Goal: Information Seeking & Learning: Learn about a topic

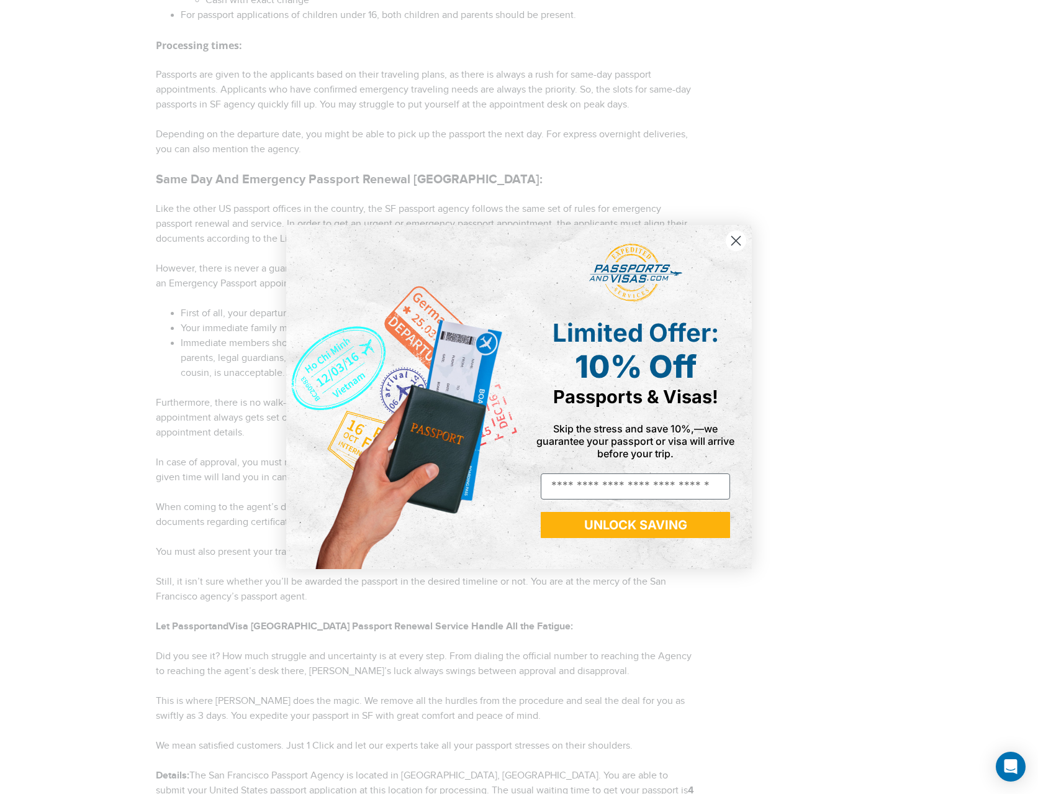
click at [732, 234] on circle "Close dialog" at bounding box center [736, 240] width 20 height 20
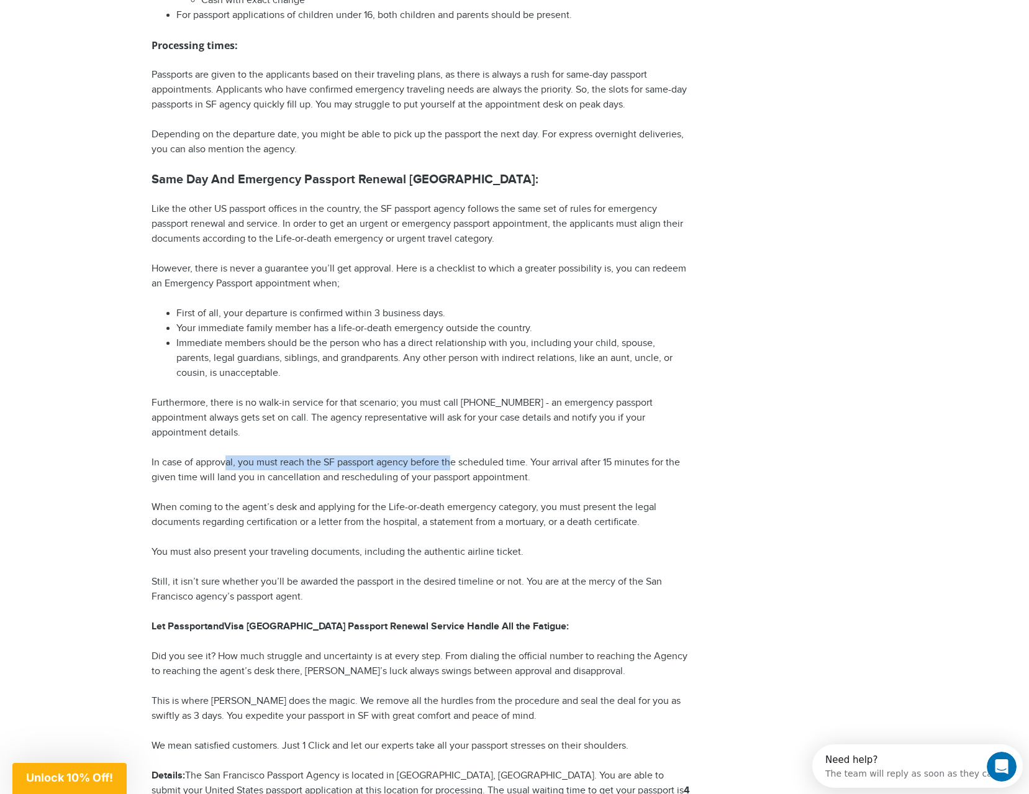
drag, startPoint x: 229, startPoint y: 460, endPoint x: 451, endPoint y: 450, distance: 222.6
drag, startPoint x: 181, startPoint y: 481, endPoint x: 480, endPoint y: 462, distance: 300.0
click at [480, 462] on p "In case of approval, you must reach the SF passport agency before the scheduled…" at bounding box center [422, 470] width 540 height 30
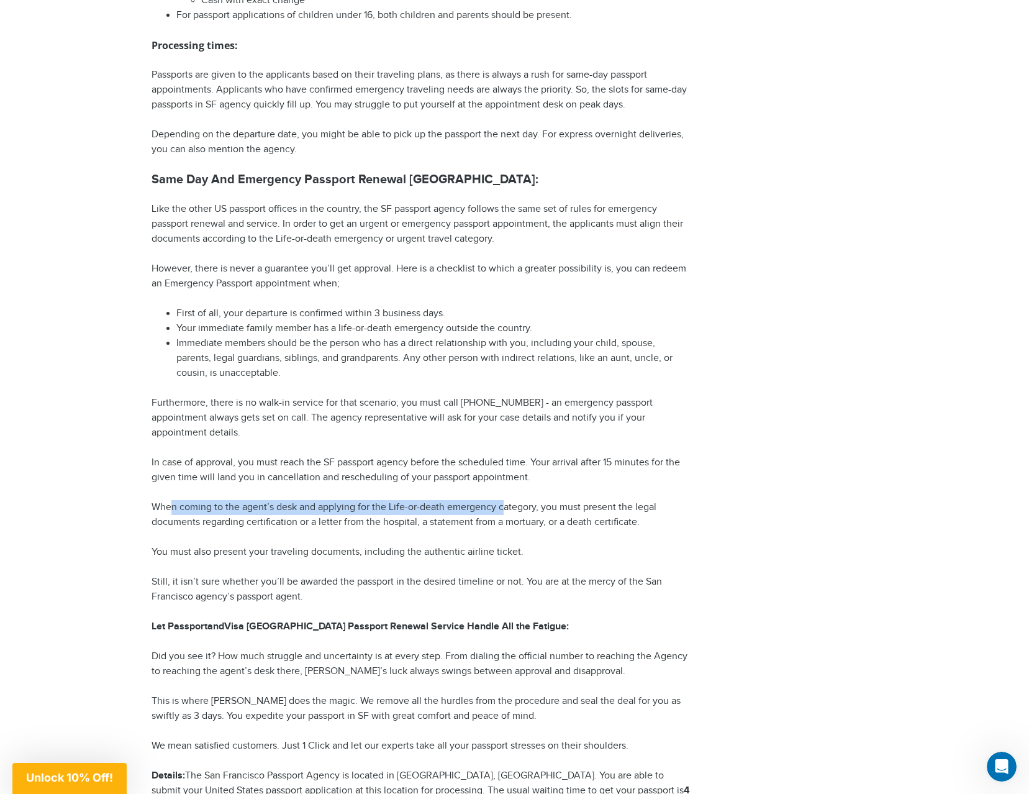
drag, startPoint x: 171, startPoint y: 506, endPoint x: 503, endPoint y: 509, distance: 332.3
click at [503, 509] on p "When coming to the agent’s desk and applying for the Life-or-death emergency ca…" at bounding box center [422, 515] width 540 height 30
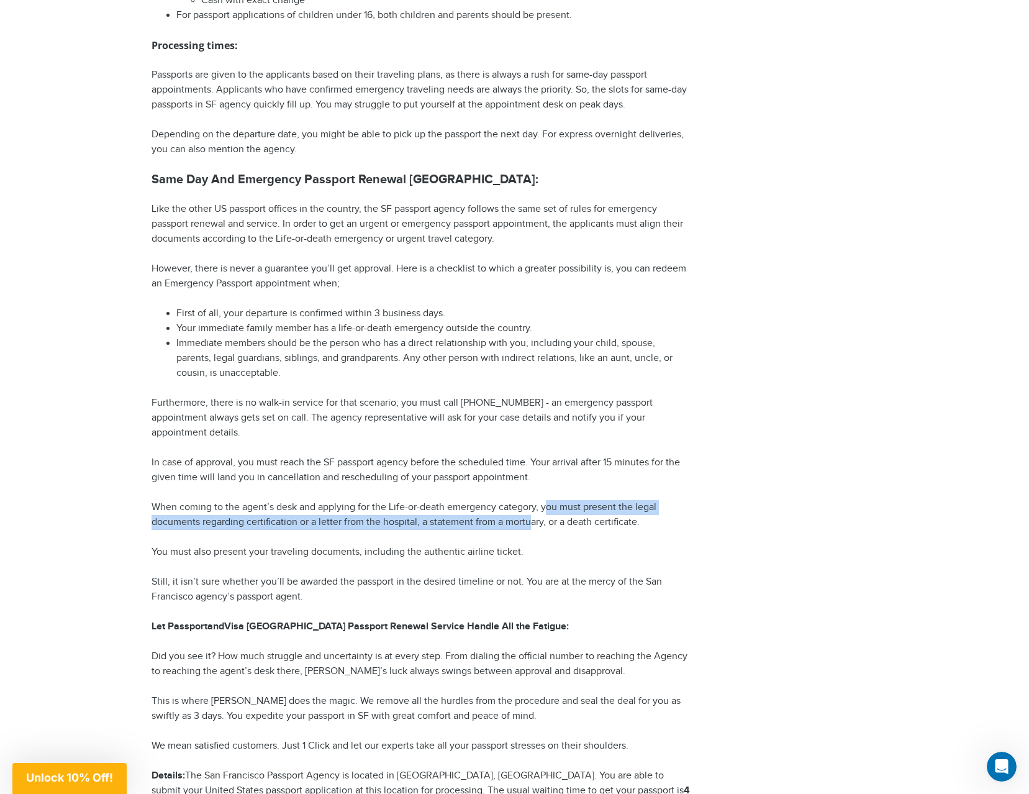
drag, startPoint x: 545, startPoint y: 506, endPoint x: 491, endPoint y: 517, distance: 55.9
click at [524, 517] on p "When coming to the agent’s desk and applying for the Life-or-death emergency ca…" at bounding box center [422, 515] width 540 height 30
click at [398, 524] on p "When coming to the agent’s desk and applying for the Life-or-death emergency ca…" at bounding box center [422, 515] width 540 height 30
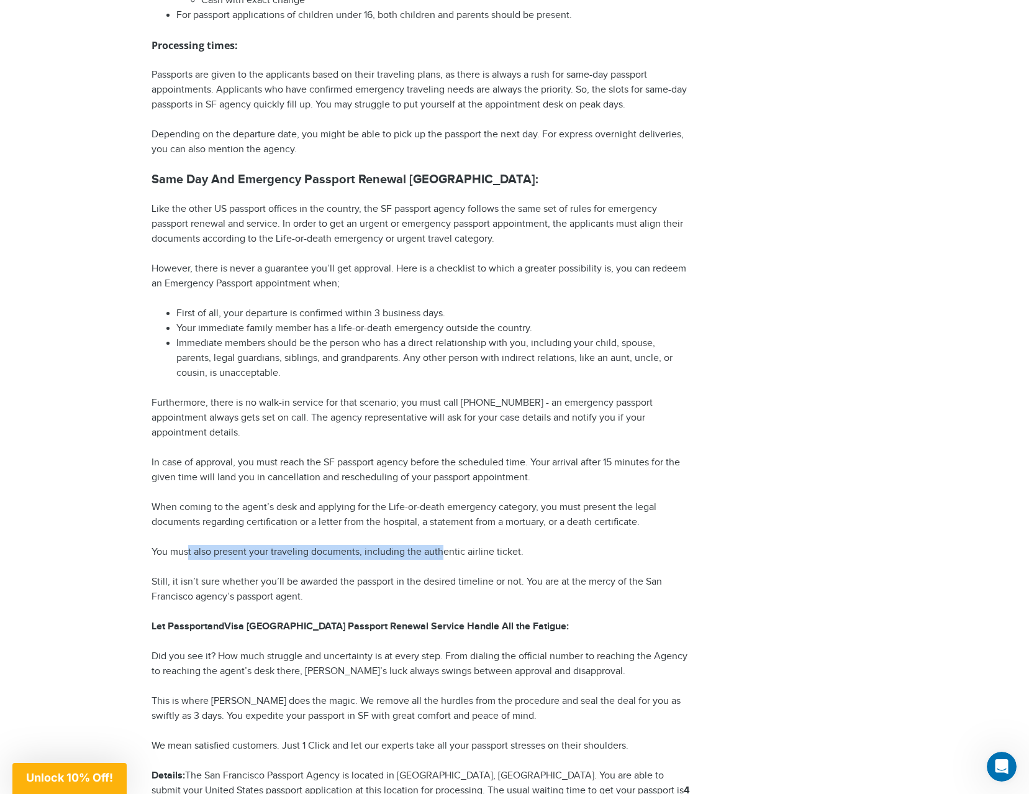
drag, startPoint x: 196, startPoint y: 552, endPoint x: 445, endPoint y: 549, distance: 249.1
click at [445, 549] on p "You must also present your traveling documents, including the authentic airline…" at bounding box center [422, 552] width 540 height 15
click at [486, 549] on p "You must also present your traveling documents, including the authentic airline…" at bounding box center [422, 552] width 540 height 15
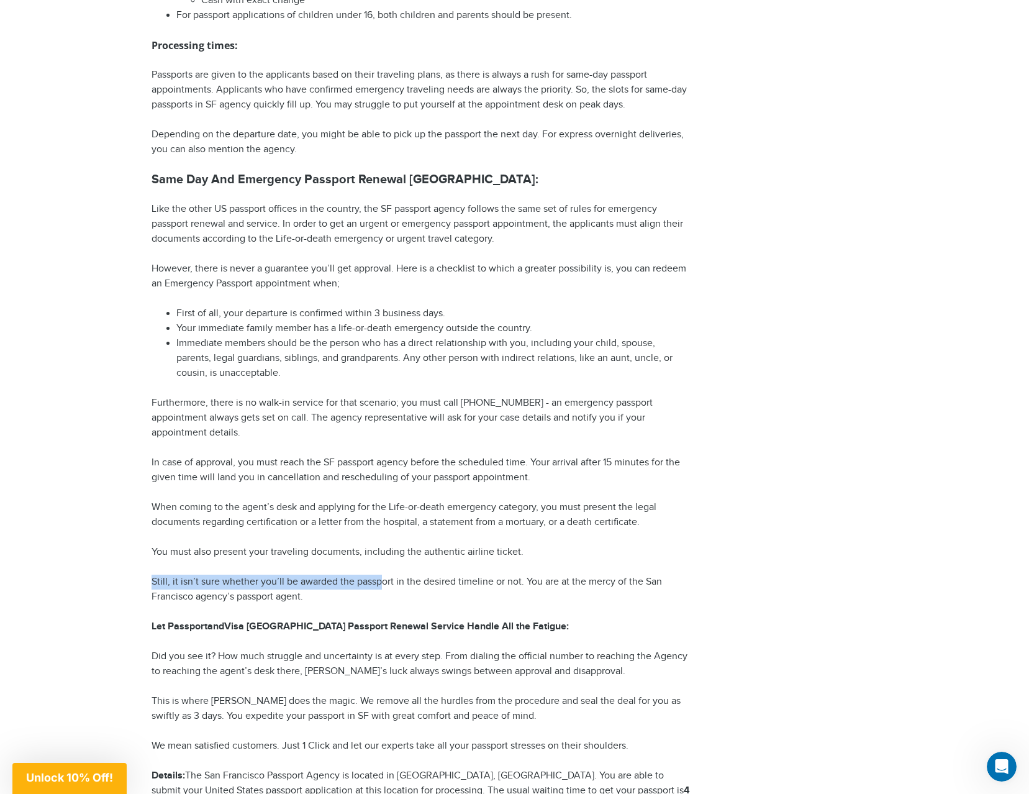
drag, startPoint x: 154, startPoint y: 581, endPoint x: 379, endPoint y: 583, distance: 224.8
click at [379, 583] on p "Still, it isn’t sure whether you’ll be awarded the passport in the desired time…" at bounding box center [422, 589] width 540 height 30
drag, startPoint x: 559, startPoint y: 586, endPoint x: 664, endPoint y: 581, distance: 105.1
click at [664, 581] on p "Still, it isn’t sure whether you’ll be awarded the passport in the desired time…" at bounding box center [422, 589] width 540 height 30
drag, startPoint x: 170, startPoint y: 595, endPoint x: 296, endPoint y: 602, distance: 125.7
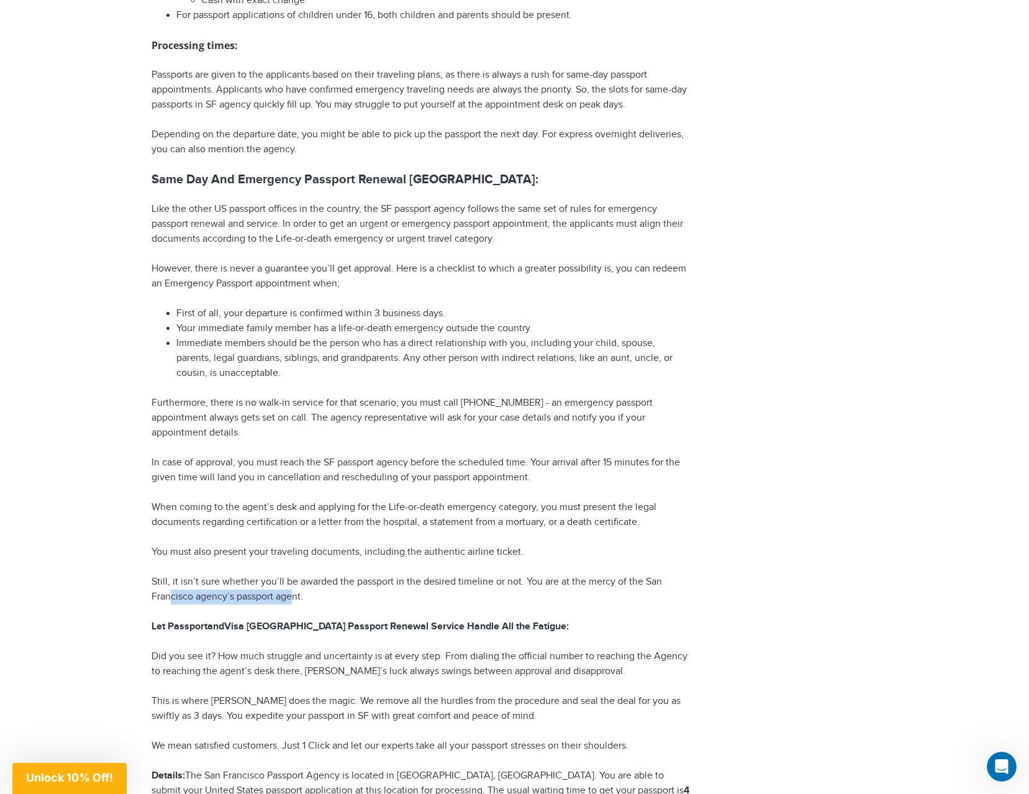
click at [296, 602] on p "Still, it isn’t sure whether you’ll be awarded the passport in the desired time…" at bounding box center [422, 589] width 540 height 30
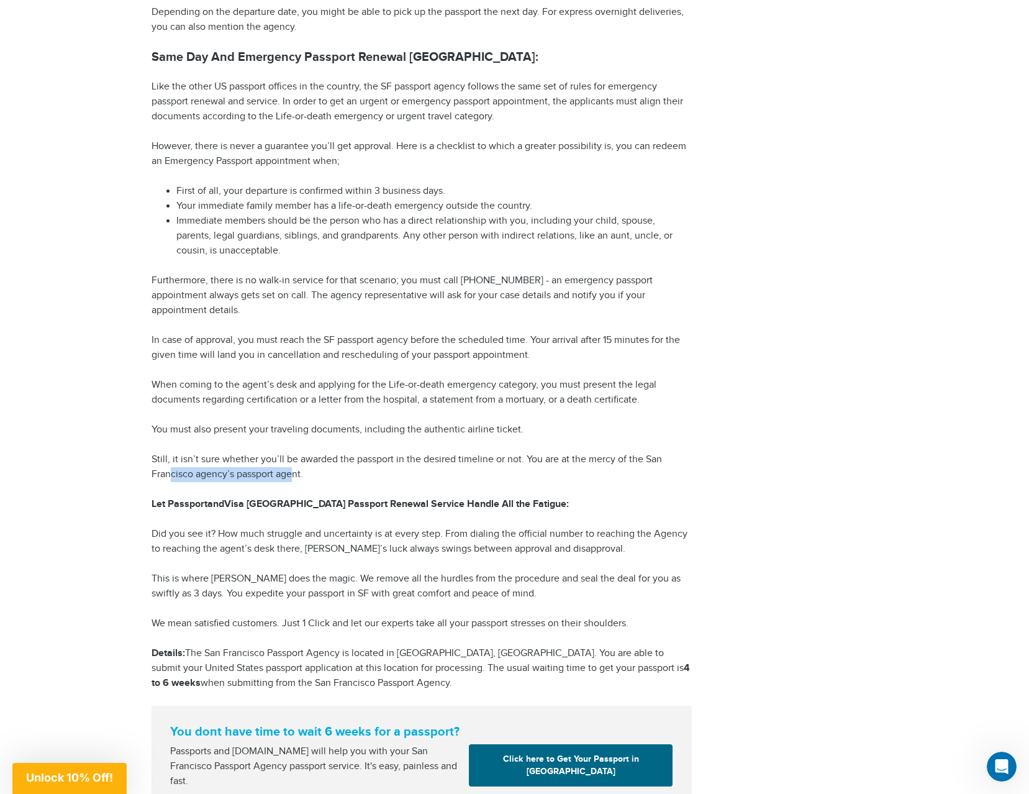
scroll to position [1655, 0]
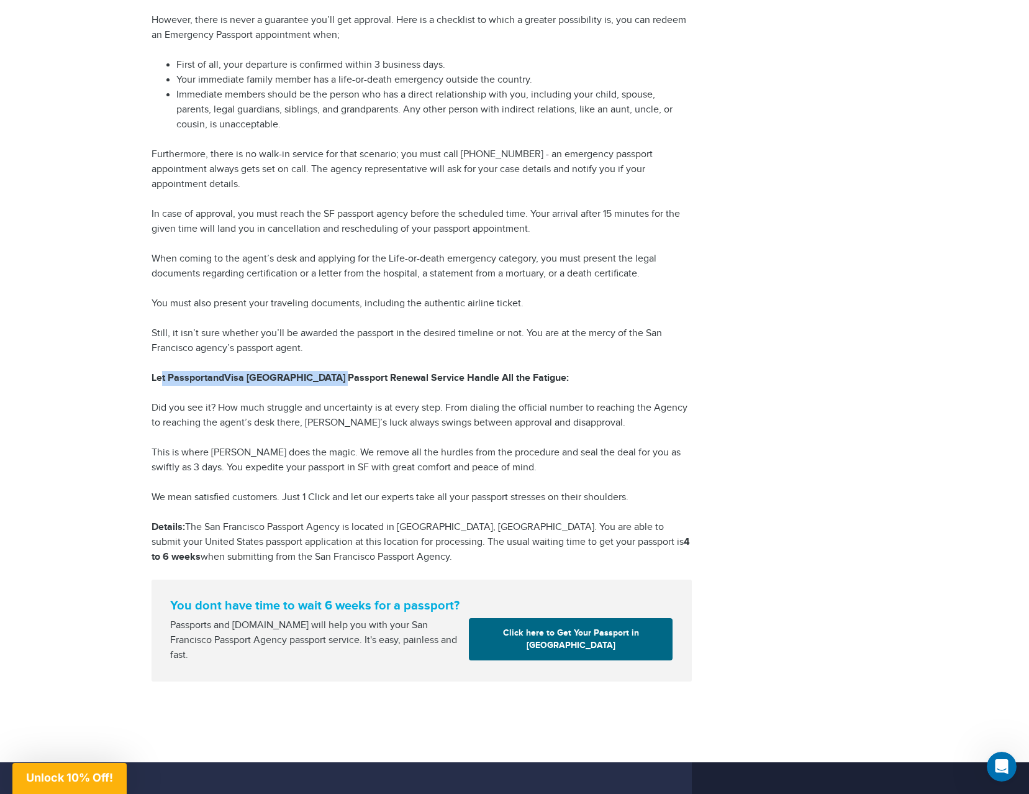
drag, startPoint x: 160, startPoint y: 381, endPoint x: 331, endPoint y: 371, distance: 171.1
click at [331, 371] on p "Let PassportandVisa [GEOGRAPHIC_DATA] Passport Renewal Service Handle All the F…" at bounding box center [422, 378] width 540 height 15
drag, startPoint x: 244, startPoint y: 412, endPoint x: 506, endPoint y: 409, distance: 262.1
click at [506, 409] on p "Did you see it? How much struggle and uncertainty is at every step. From dialin…" at bounding box center [422, 416] width 540 height 30
drag, startPoint x: 156, startPoint y: 445, endPoint x: 441, endPoint y: 452, distance: 285.2
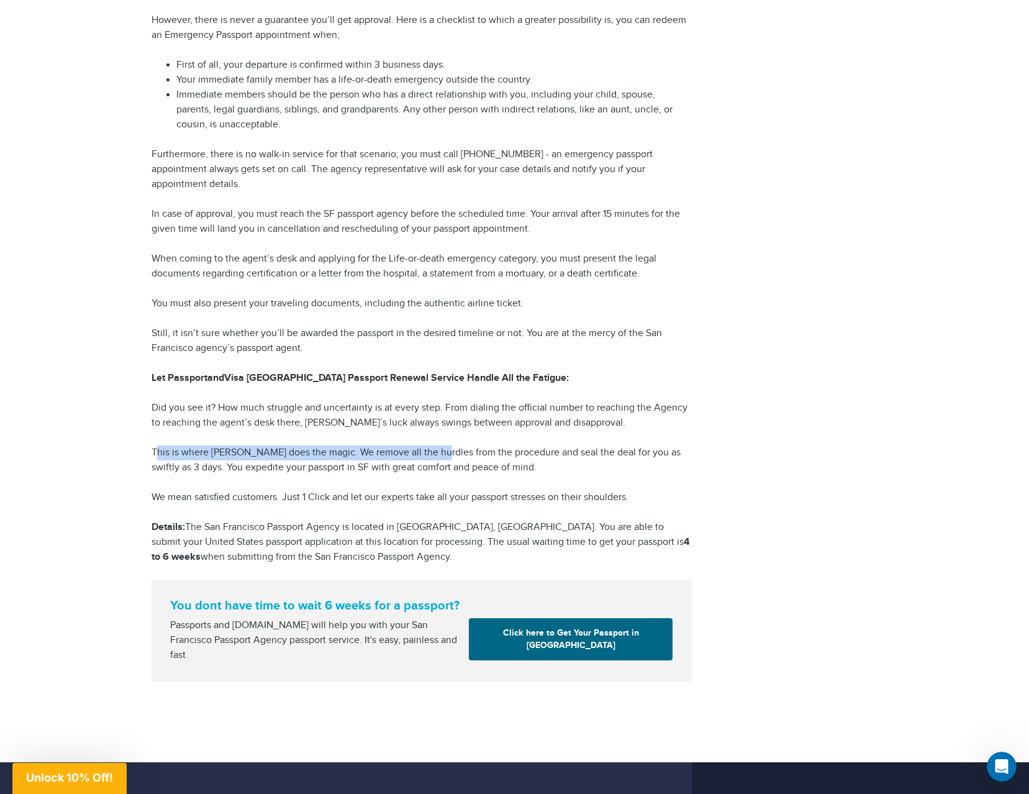
click at [441, 452] on p "This is where [PERSON_NAME] does the magic. We remove all the hurdles from the …" at bounding box center [422, 460] width 540 height 30
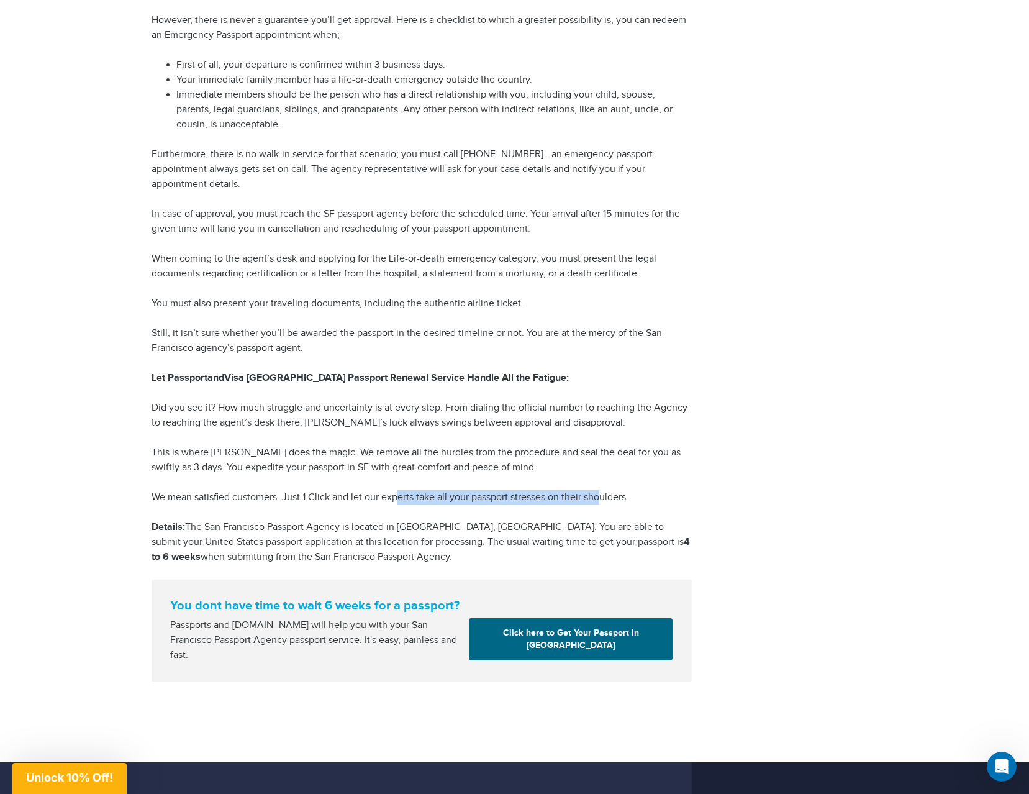
drag, startPoint x: 401, startPoint y: 493, endPoint x: 602, endPoint y: 494, distance: 201.2
click at [602, 494] on p "We mean satisfied customers. Just 1 Click and let our experts take all your pas…" at bounding box center [422, 497] width 540 height 15
click at [592, 494] on p "We mean satisfied customers. Just 1 Click and let our experts take all your pas…" at bounding box center [422, 497] width 540 height 15
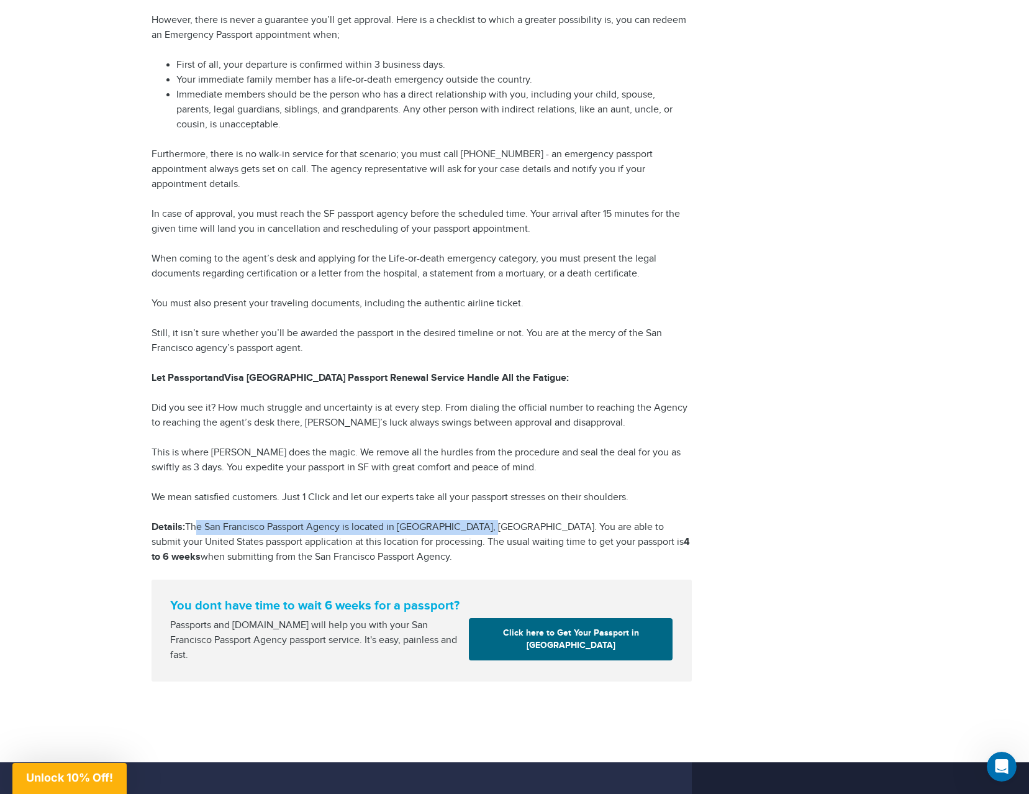
drag, startPoint x: 195, startPoint y: 529, endPoint x: 480, endPoint y: 525, distance: 285.1
click at [480, 525] on p "Details: The San Francisco Passport Agency is located in [GEOGRAPHIC_DATA], [GE…" at bounding box center [422, 542] width 540 height 45
click at [476, 529] on p "Details: The San Francisco Passport Agency is located in [GEOGRAPHIC_DATA], [GE…" at bounding box center [422, 542] width 540 height 45
drag, startPoint x: 488, startPoint y: 527, endPoint x: 505, endPoint y: 522, distance: 18.1
click at [617, 522] on p "Details: The San Francisco Passport Agency is located in [GEOGRAPHIC_DATA], [GE…" at bounding box center [422, 542] width 540 height 45
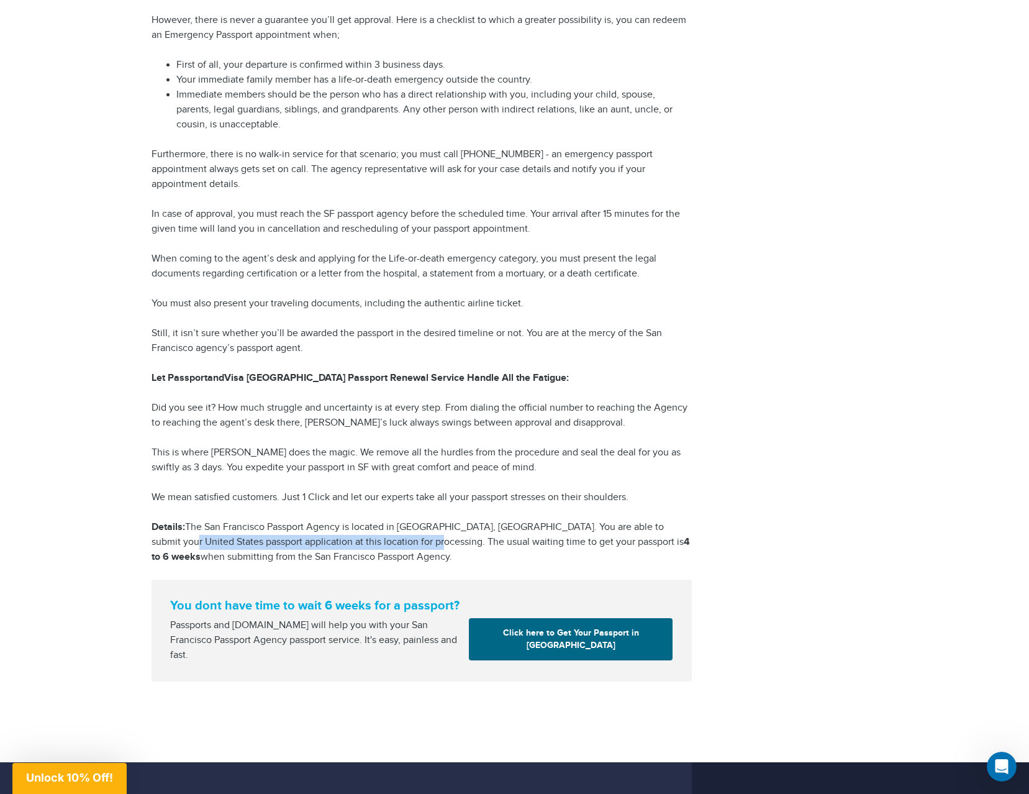
drag, startPoint x: 160, startPoint y: 547, endPoint x: 412, endPoint y: 538, distance: 252.3
click at [412, 538] on p "Details: The San Francisco Passport Agency is located in [GEOGRAPHIC_DATA], [GE…" at bounding box center [422, 542] width 540 height 45
click at [432, 538] on p "Details: The San Francisco Passport Agency is located in [GEOGRAPHIC_DATA], [GE…" at bounding box center [422, 542] width 540 height 45
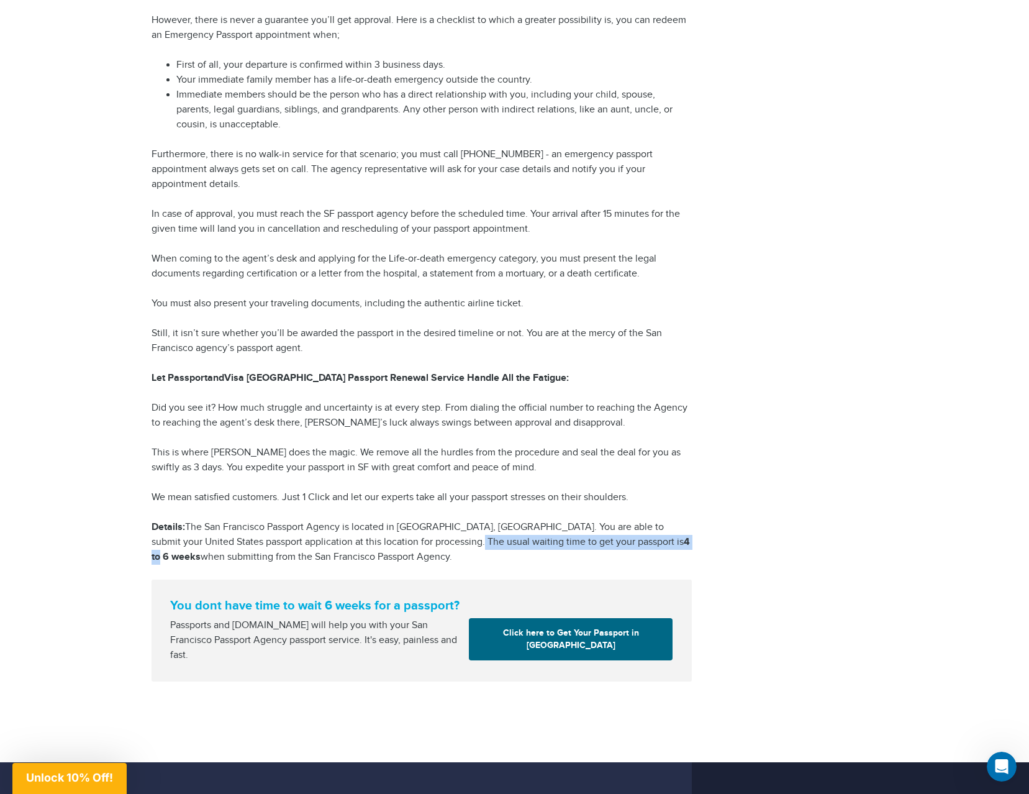
drag, startPoint x: 450, startPoint y: 543, endPoint x: 590, endPoint y: 540, distance: 139.8
click at [590, 540] on p "Details: The San Francisco Passport Agency is located in [GEOGRAPHIC_DATA], [GE…" at bounding box center [422, 542] width 540 height 45
drag, startPoint x: 196, startPoint y: 555, endPoint x: 373, endPoint y: 555, distance: 176.4
click at [373, 555] on p "Details: The San Francisco Passport Agency is located in [GEOGRAPHIC_DATA], [GE…" at bounding box center [422, 542] width 540 height 45
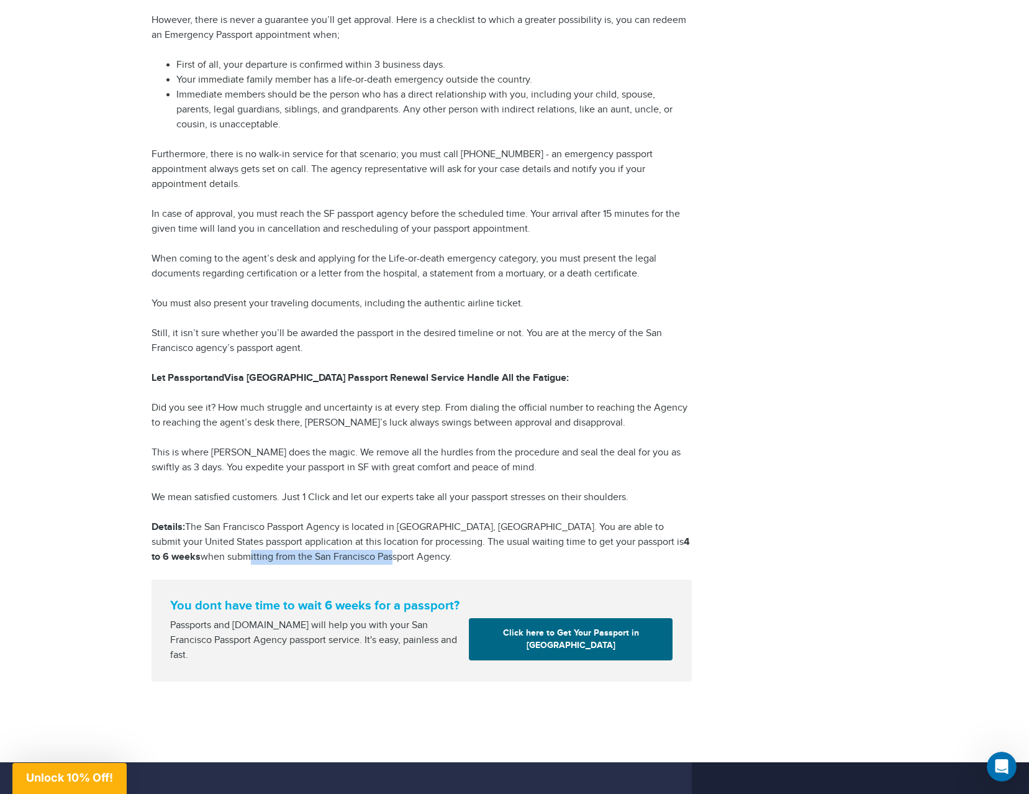
drag, startPoint x: 168, startPoint y: 560, endPoint x: 314, endPoint y: 563, distance: 146.6
click at [314, 563] on p "Details: The San Francisco Passport Agency is located in [GEOGRAPHIC_DATA], [GE…" at bounding box center [422, 542] width 540 height 45
click at [312, 561] on p "Details: The San Francisco Passport Agency is located in [GEOGRAPHIC_DATA], [GE…" at bounding box center [422, 542] width 540 height 45
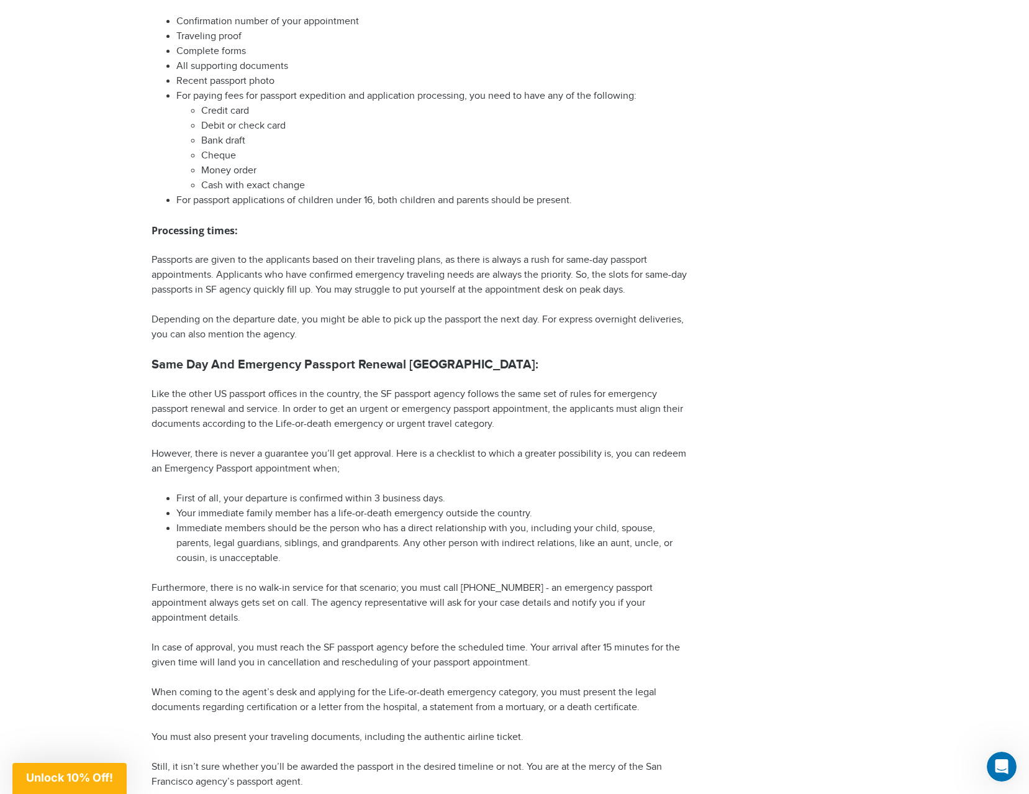
scroll to position [1220, 0]
drag, startPoint x: 296, startPoint y: 411, endPoint x: 586, endPoint y: 408, distance: 289.4
click at [586, 408] on p "Like the other US passport offices in the country, the SF passport agency follo…" at bounding box center [422, 410] width 540 height 45
click at [585, 408] on p "Like the other US passport offices in the country, the SF passport agency follo…" at bounding box center [422, 410] width 540 height 45
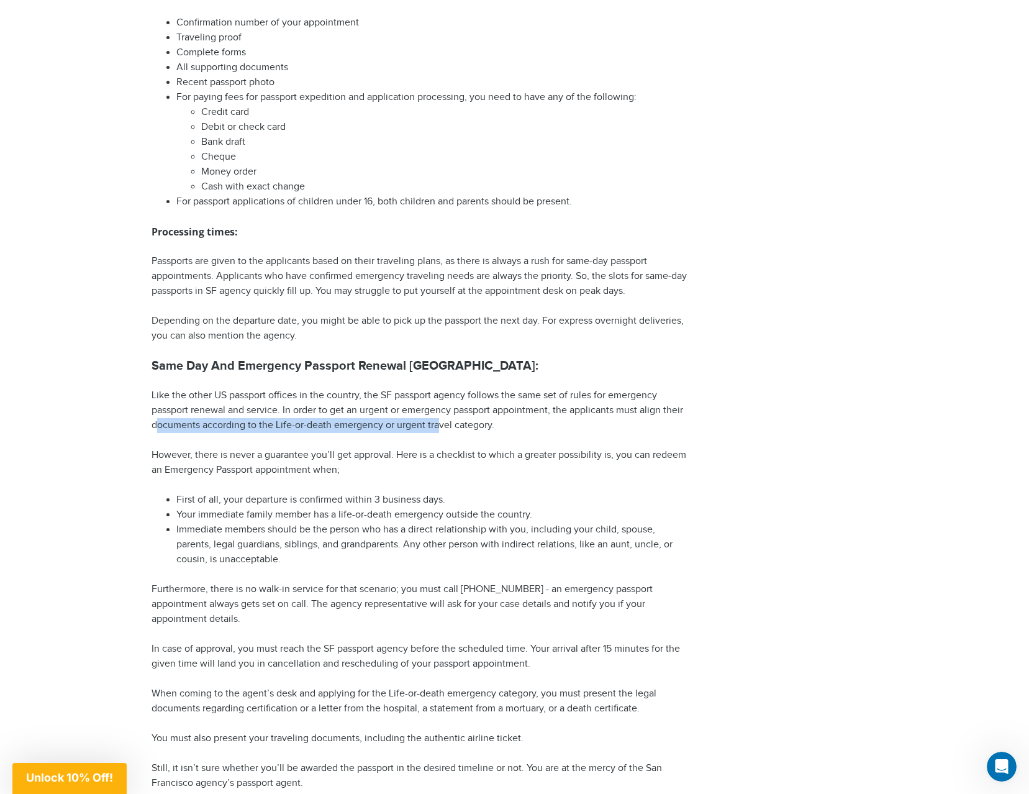
drag, startPoint x: 247, startPoint y: 429, endPoint x: 442, endPoint y: 425, distance: 195.0
click at [442, 425] on p "Like the other US passport offices in the country, the SF passport agency follo…" at bounding box center [422, 410] width 540 height 45
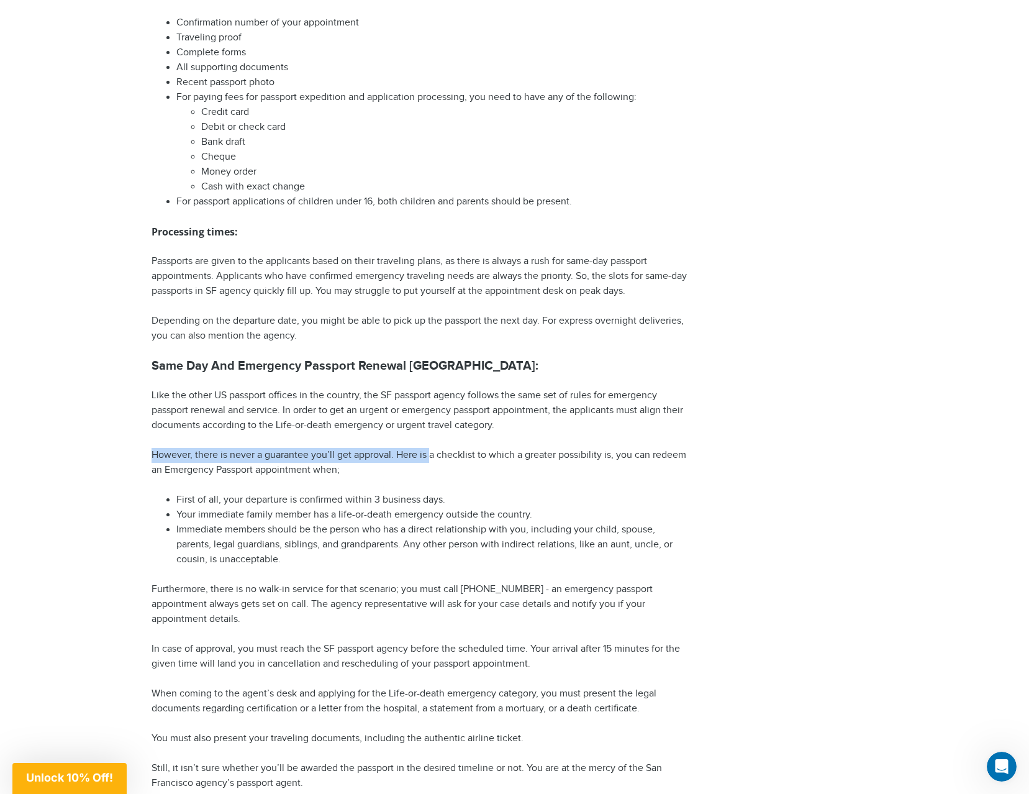
drag, startPoint x: 143, startPoint y: 453, endPoint x: 430, endPoint y: 452, distance: 286.9
click at [430, 452] on div "San Francisco Passport Agency If you are traveling under 14-28 days, the good n…" at bounding box center [421, 10] width 559 height 2211
click at [430, 452] on p "However, there is never a guarantee you’ll get approval. Here is a checklist to…" at bounding box center [422, 463] width 540 height 30
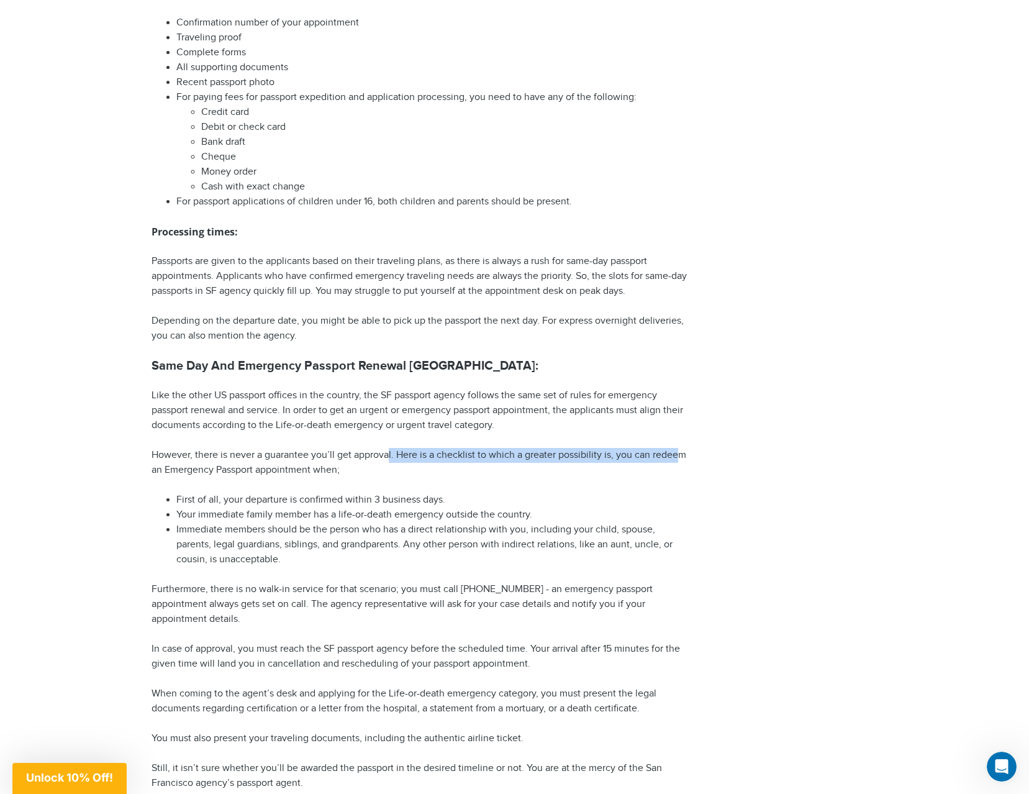
drag, startPoint x: 393, startPoint y: 454, endPoint x: 550, endPoint y: 448, distance: 157.2
click at [665, 443] on div "San Francisco Passport Agency If you are traveling under 14-28 days, the good n…" at bounding box center [422, 10] width 540 height 2211
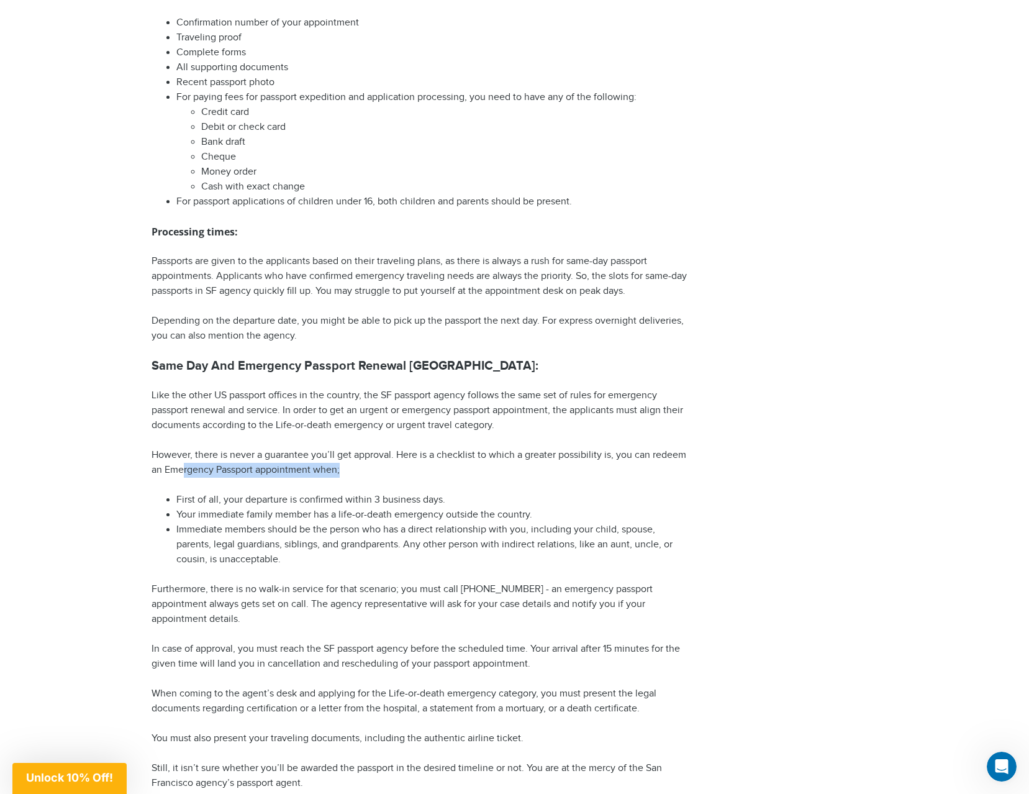
click at [345, 471] on p "However, there is never a guarantee you’ll get approval. Here is a checklist to…" at bounding box center [422, 463] width 540 height 30
drag, startPoint x: 208, startPoint y: 499, endPoint x: 417, endPoint y: 499, distance: 209.3
click at [417, 499] on li "First of all, your departure is confirmed within 3 business days." at bounding box center [433, 500] width 515 height 15
drag, startPoint x: 255, startPoint y: 519, endPoint x: 589, endPoint y: 508, distance: 333.7
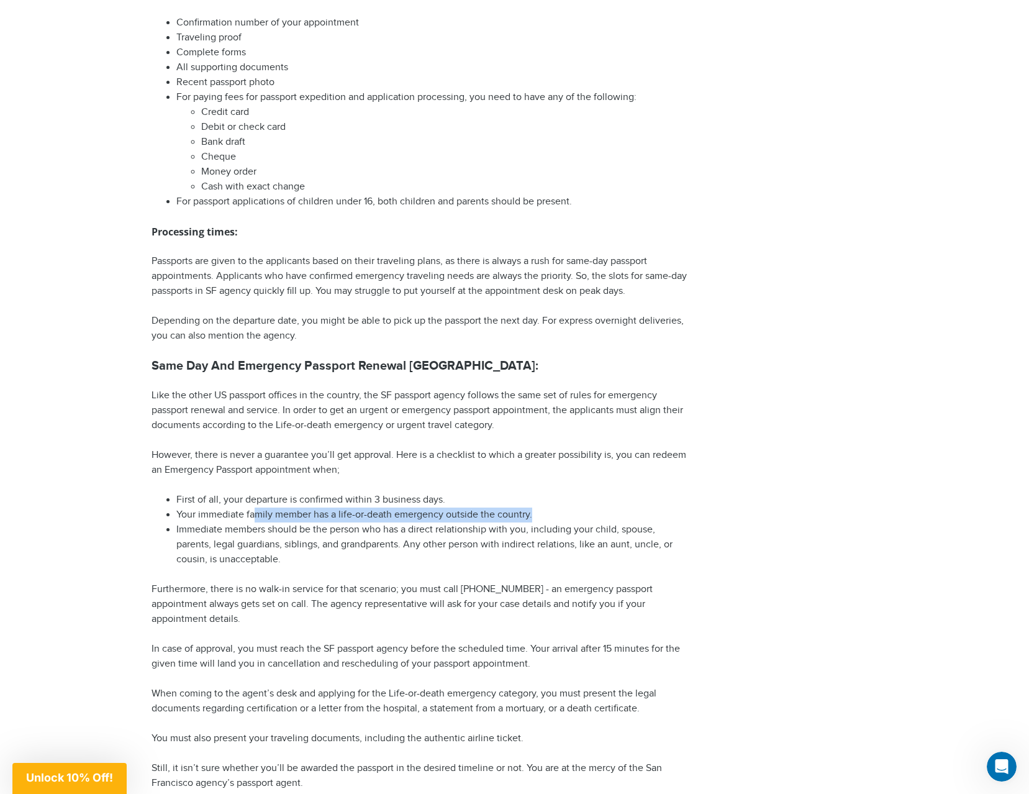
click at [589, 508] on li "Your immediate family member has a life-or-death emergency outside the country." at bounding box center [433, 514] width 515 height 15
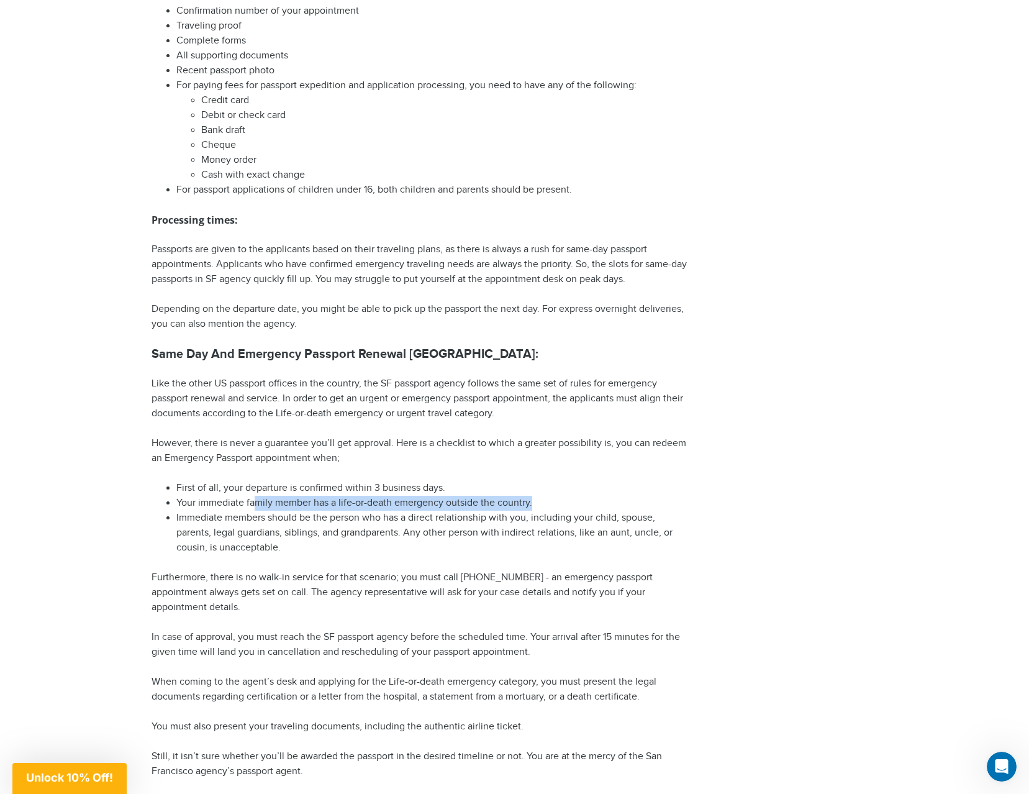
scroll to position [1282, 0]
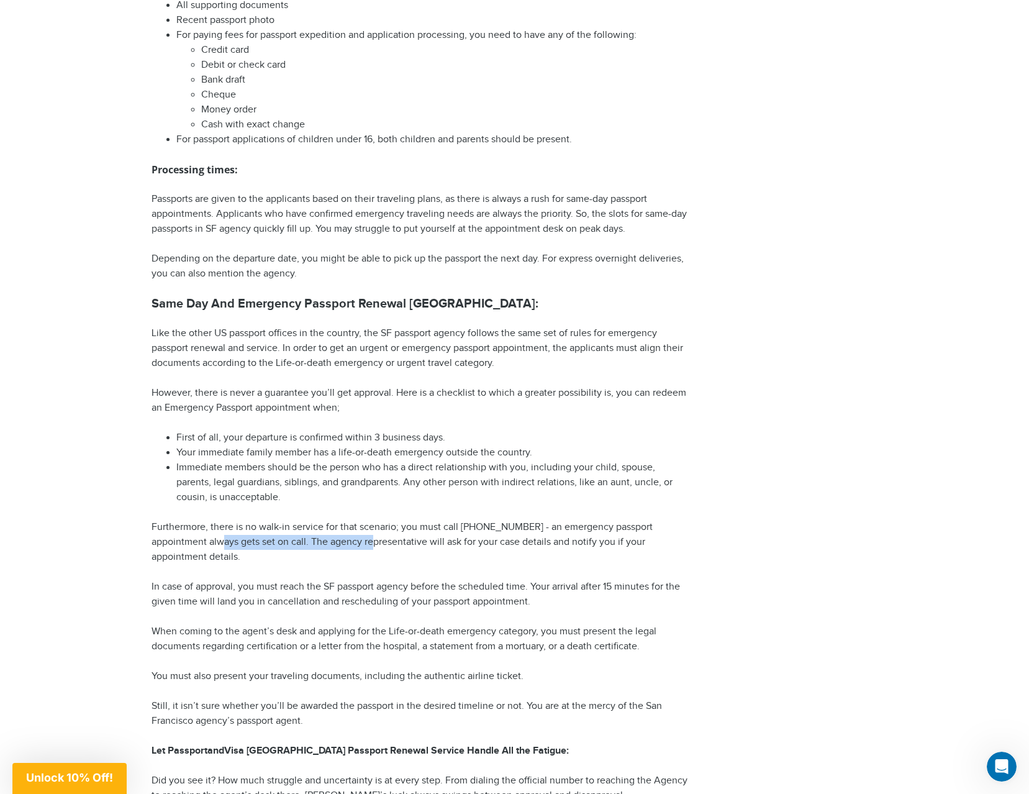
drag, startPoint x: 225, startPoint y: 545, endPoint x: 374, endPoint y: 543, distance: 149.7
click at [374, 543] on p "Furthermore, there is no walk-in service for that scenario; you must call [PHON…" at bounding box center [422, 542] width 540 height 45
drag, startPoint x: 438, startPoint y: 544, endPoint x: 583, endPoint y: 542, distance: 145.3
click at [667, 541] on p "Furthermore, there is no walk-in service for that scenario; you must call [PHON…" at bounding box center [422, 542] width 540 height 45
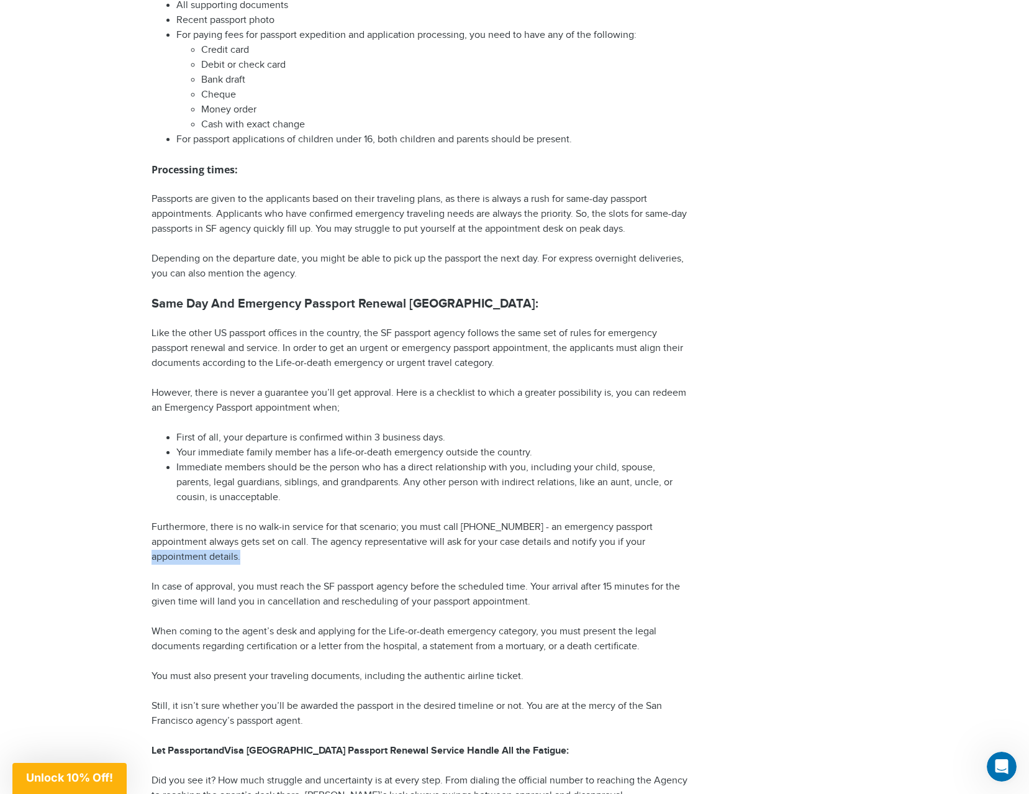
drag, startPoint x: 143, startPoint y: 558, endPoint x: 255, endPoint y: 558, distance: 111.8
click at [212, 584] on p "In case of approval, you must reach the SF passport agency before the scheduled…" at bounding box center [422, 594] width 540 height 30
drag, startPoint x: 155, startPoint y: 582, endPoint x: 501, endPoint y: 585, distance: 346.6
click at [501, 585] on p "In case of approval, you must reach the SF passport agency before the scheduled…" at bounding box center [422, 594] width 540 height 30
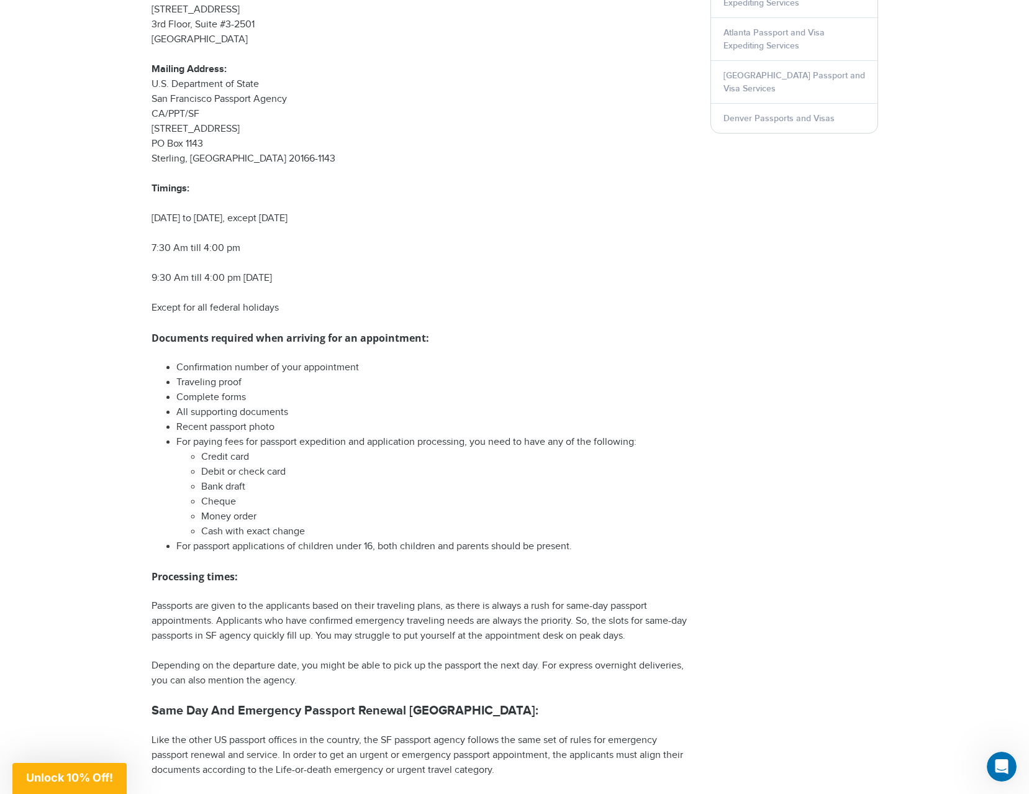
scroll to position [847, 0]
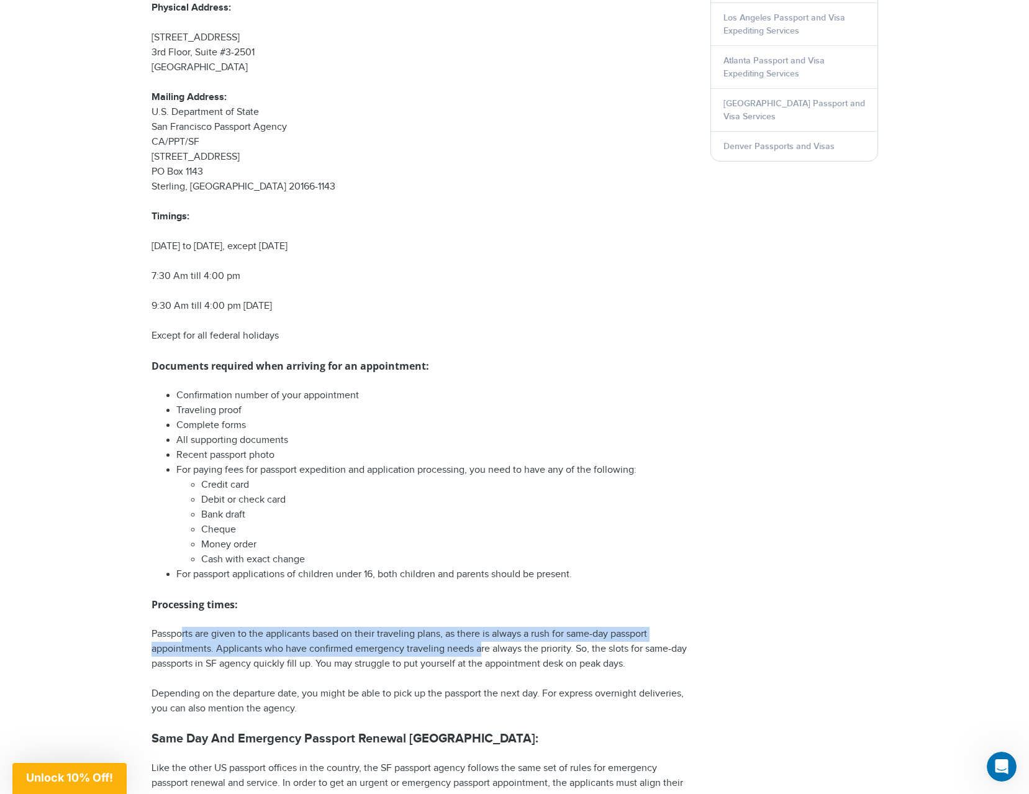
drag, startPoint x: 180, startPoint y: 632, endPoint x: 480, endPoint y: 655, distance: 300.9
click at [480, 655] on p "Passports are given to the applicants based on their traveling plans, as there …" at bounding box center [422, 649] width 540 height 45
drag, startPoint x: 426, startPoint y: 638, endPoint x: 594, endPoint y: 654, distance: 168.4
click at [594, 654] on p "Passports are given to the applicants based on their traveling plans, as there …" at bounding box center [422, 649] width 540 height 45
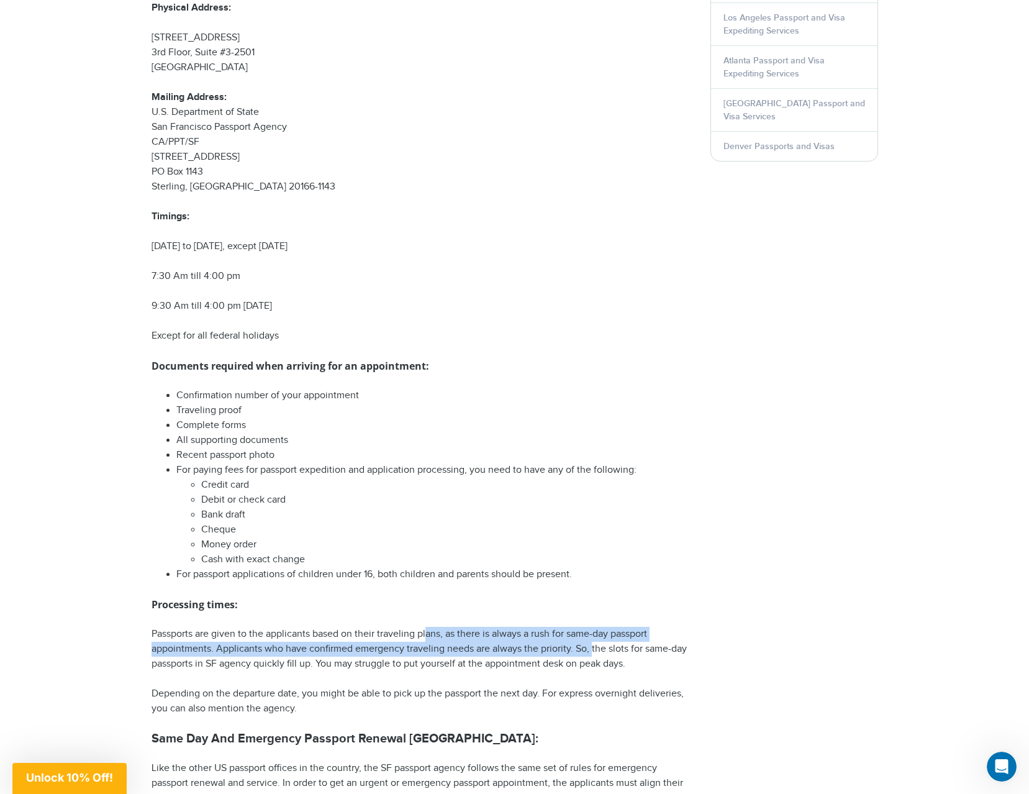
click at [586, 647] on p "Passports are given to the applicants based on their traveling plans, as there …" at bounding box center [422, 649] width 540 height 45
drag, startPoint x: 193, startPoint y: 650, endPoint x: 431, endPoint y: 656, distance: 238.6
click at [431, 656] on p "Passports are given to the applicants based on their traveling plans, as there …" at bounding box center [422, 649] width 540 height 45
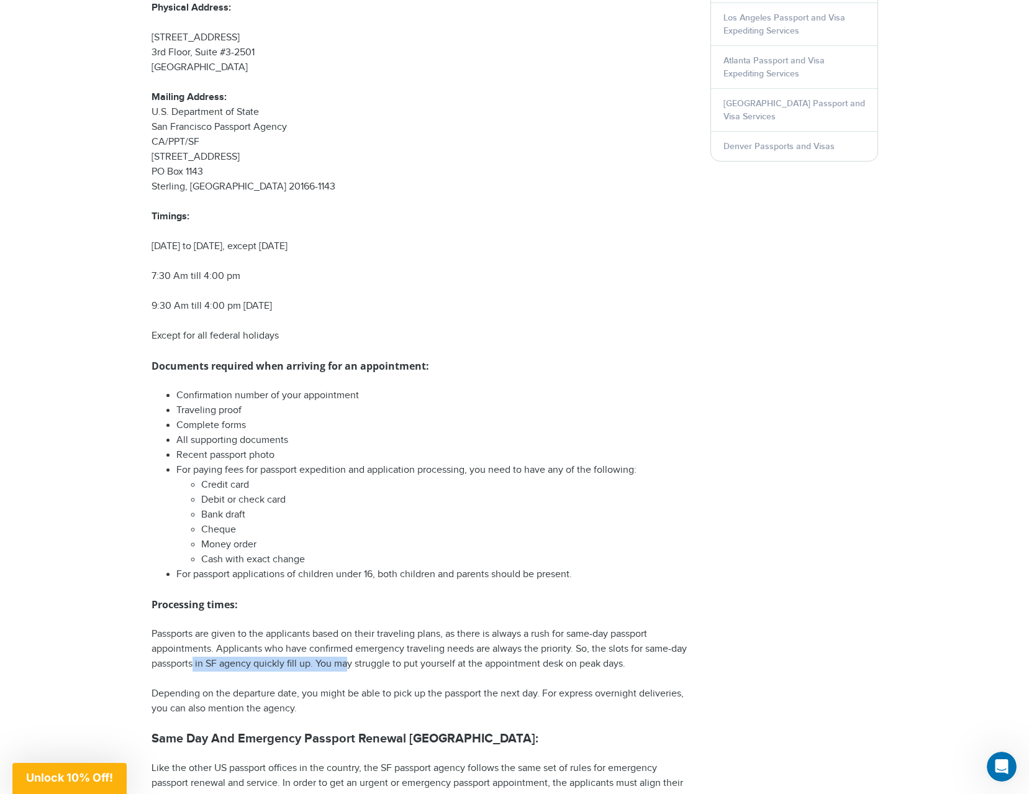
drag, startPoint x: 191, startPoint y: 661, endPoint x: 349, endPoint y: 663, distance: 157.8
click at [349, 663] on p "Passports are given to the applicants based on their traveling plans, as there …" at bounding box center [422, 649] width 540 height 45
drag, startPoint x: 416, startPoint y: 667, endPoint x: 566, endPoint y: 666, distance: 150.3
click at [566, 666] on p "Passports are given to the applicants based on their traveling plans, as there …" at bounding box center [422, 649] width 540 height 45
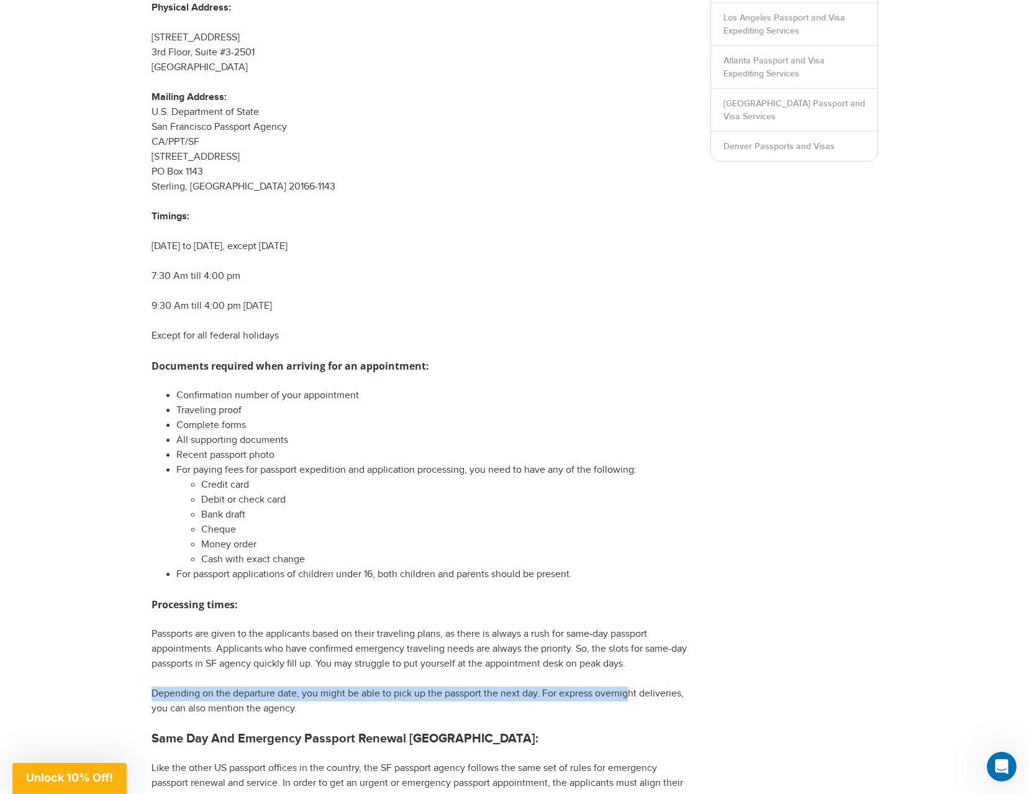
drag, startPoint x: 155, startPoint y: 697, endPoint x: 632, endPoint y: 696, distance: 477.6
click at [632, 696] on p "Depending on the departure date, you might be able to pick up the passport the …" at bounding box center [422, 701] width 540 height 30
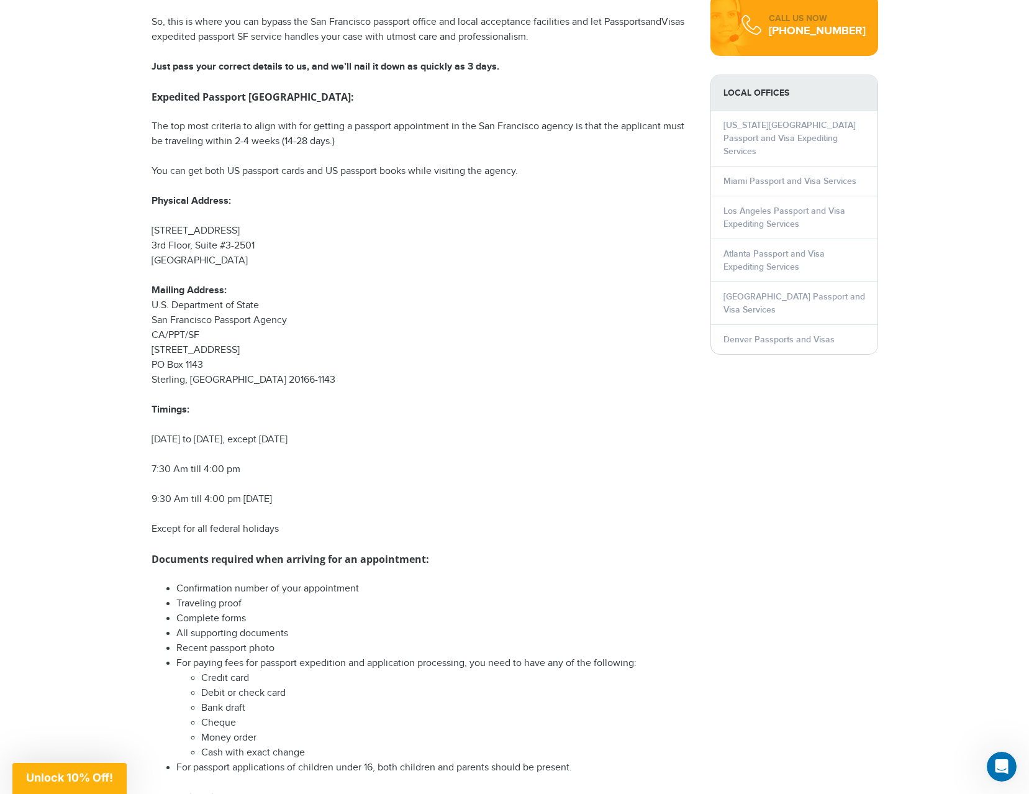
scroll to position [474, 0]
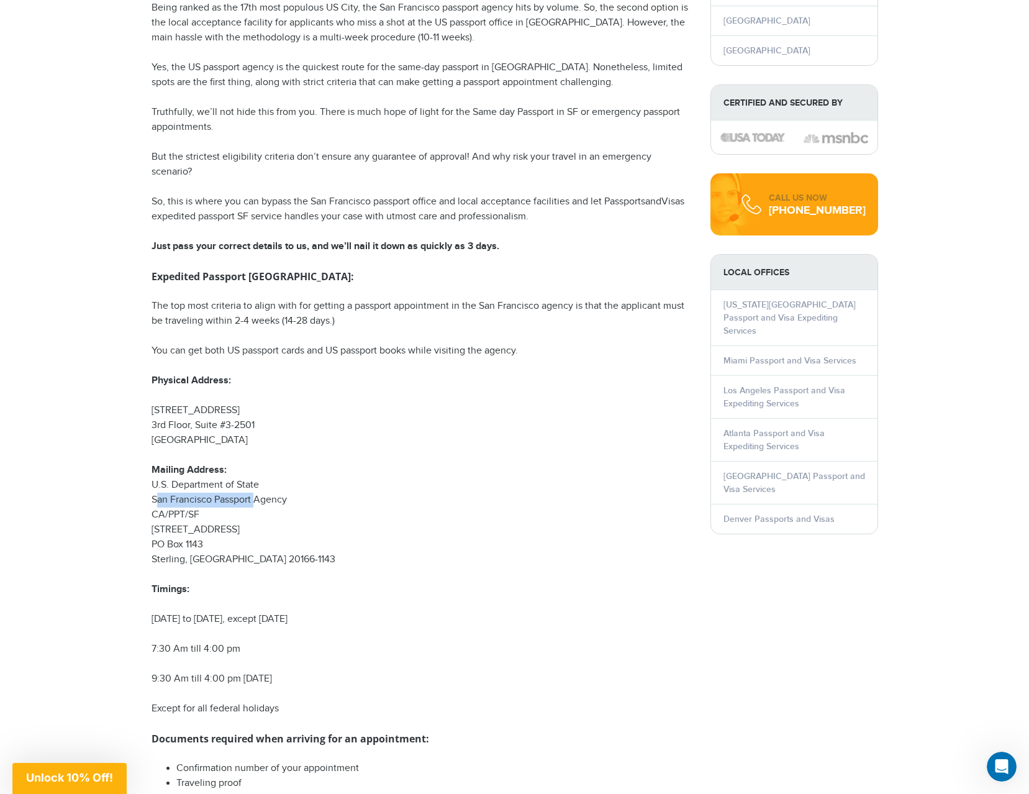
drag, startPoint x: 153, startPoint y: 495, endPoint x: 252, endPoint y: 502, distance: 99.6
click at [252, 502] on p "Mailing Address: U.S. Department of State San Francisco Passport Agency [GEOGRA…" at bounding box center [422, 515] width 540 height 104
click at [252, 509] on p "Mailing Address: U.S. Department of State San Francisco Passport Agency [GEOGRA…" at bounding box center [422, 515] width 540 height 104
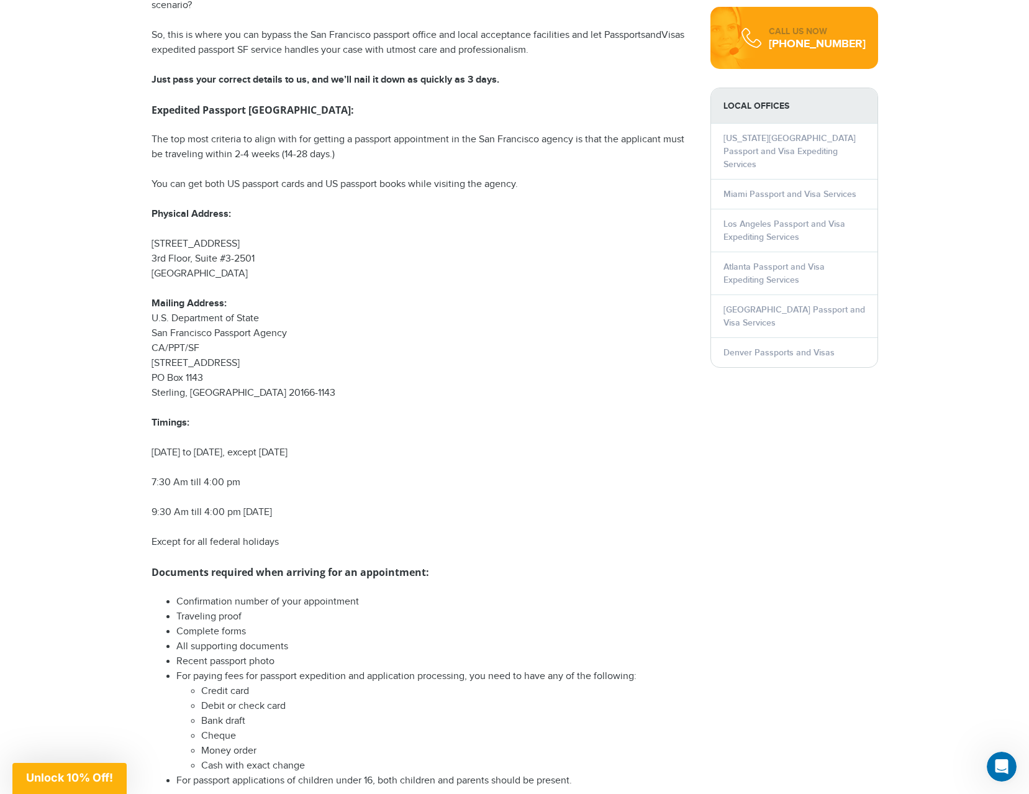
scroll to position [226, 0]
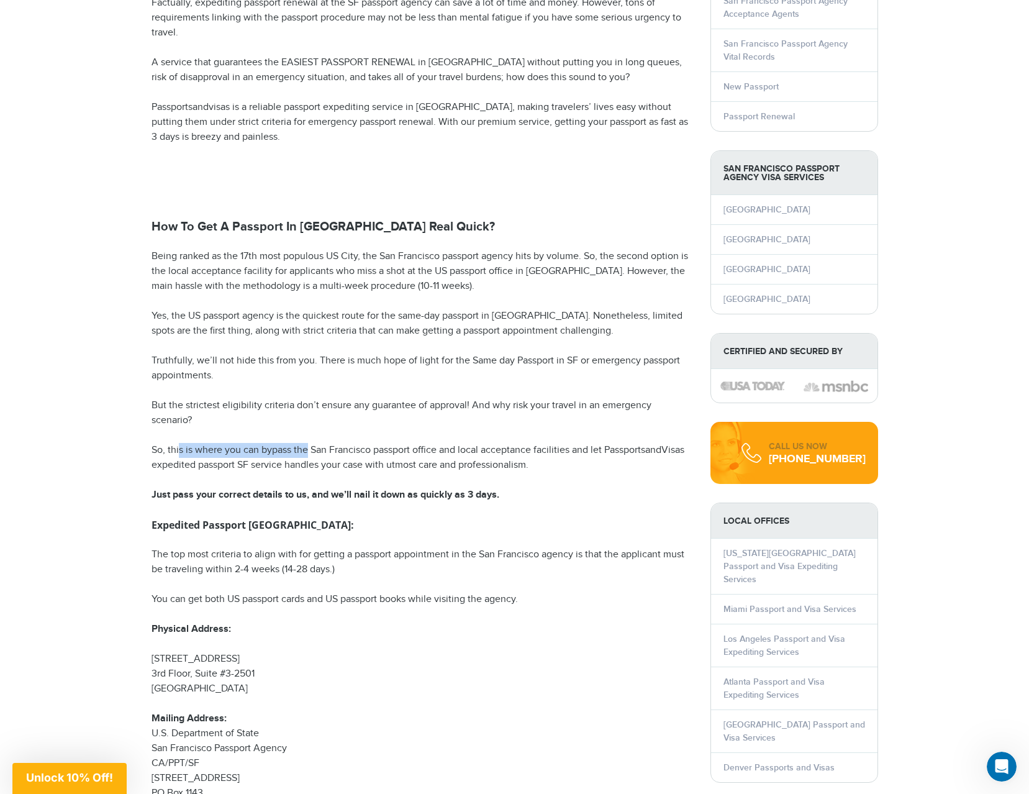
drag, startPoint x: 178, startPoint y: 450, endPoint x: 308, endPoint y: 452, distance: 129.8
click at [308, 452] on p "So, this is where you can bypass the San Francisco passport office and local ac…" at bounding box center [422, 458] width 540 height 30
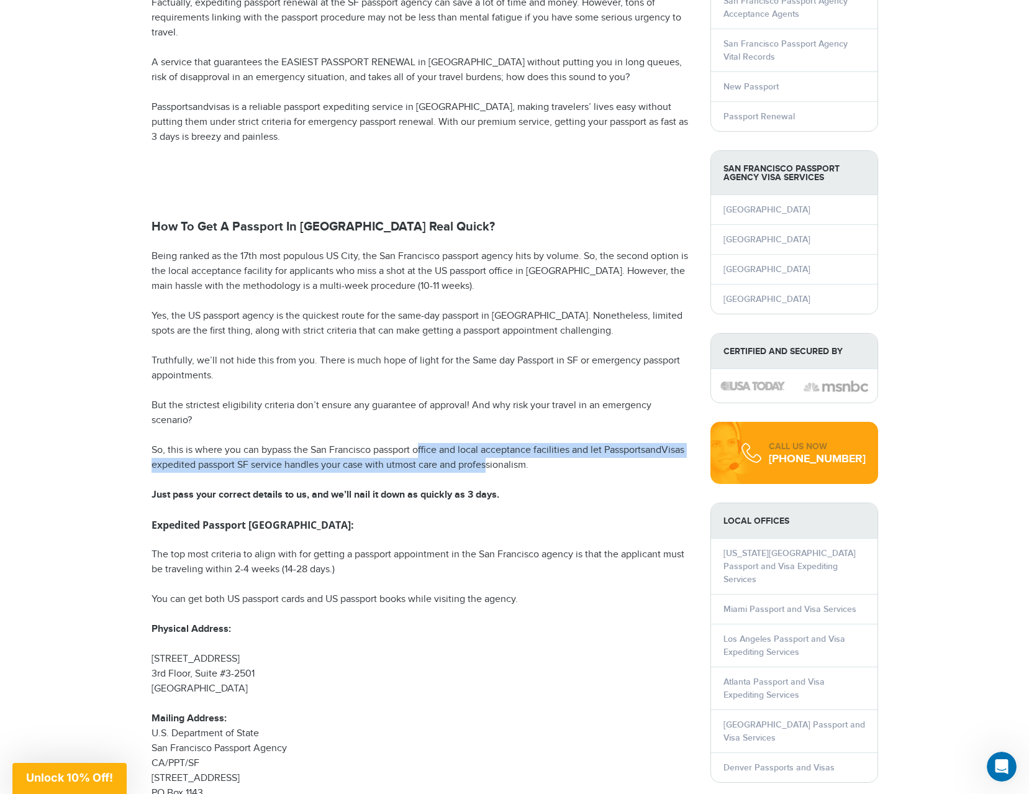
drag, startPoint x: 418, startPoint y: 455, endPoint x: 490, endPoint y: 461, distance: 72.3
click at [490, 461] on p "So, this is where you can bypass the San Francisco passport office and local ac…" at bounding box center [422, 458] width 540 height 30
click at [490, 460] on p "So, this is where you can bypass the San Francisco passport office and local ac…" at bounding box center [422, 458] width 540 height 30
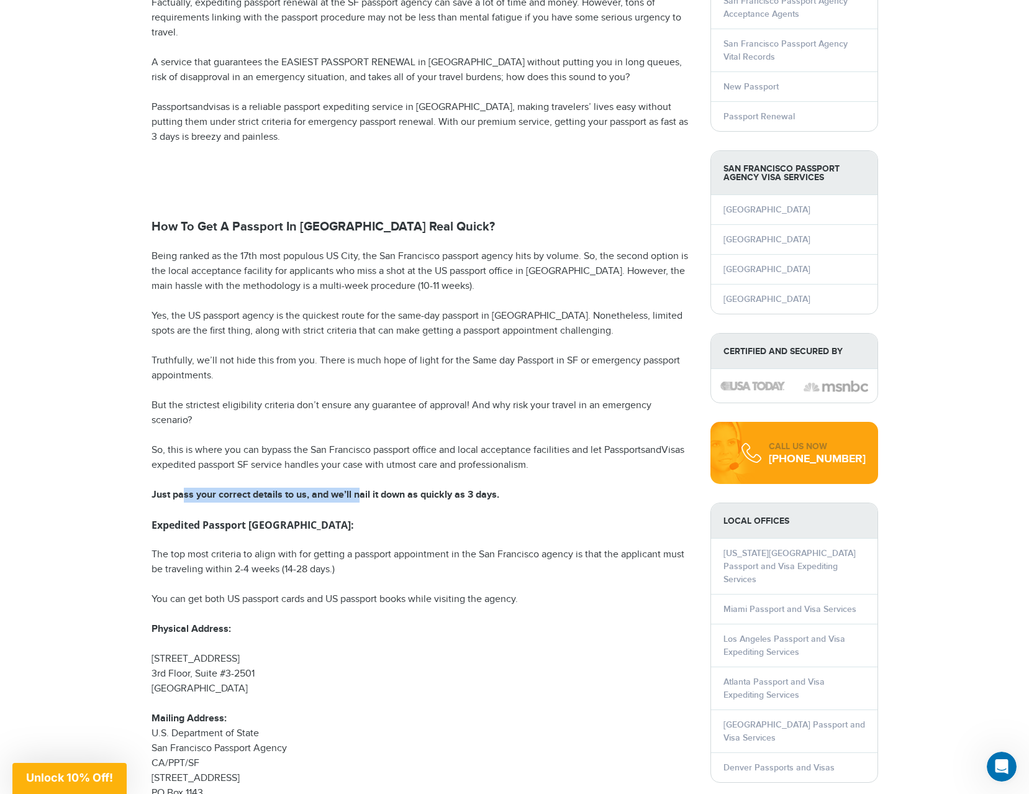
drag, startPoint x: 184, startPoint y: 490, endPoint x: 362, endPoint y: 499, distance: 177.8
click at [362, 499] on strong "Just pass your correct details to us, and we’ll nail it down as quickly as 3 da…" at bounding box center [326, 495] width 348 height 12
drag, startPoint x: 322, startPoint y: 491, endPoint x: 481, endPoint y: 499, distance: 159.2
click at [481, 499] on strong "Just pass your correct details to us, and we’ll nail it down as quickly as 3 da…" at bounding box center [326, 495] width 348 height 12
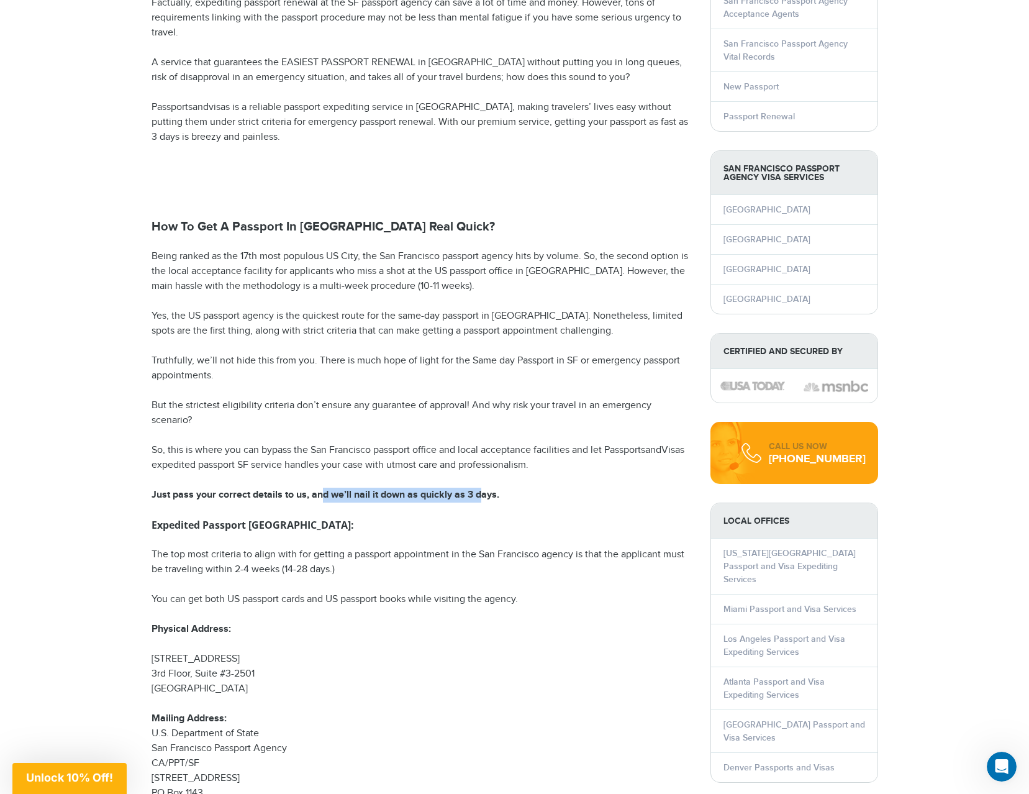
click at [481, 499] on strong "Just pass your correct details to us, and we’ll nail it down as quickly as 3 da…" at bounding box center [326, 495] width 348 height 12
drag, startPoint x: 154, startPoint y: 518, endPoint x: 295, endPoint y: 525, distance: 141.1
click at [295, 525] on strong "Expedited Passport [GEOGRAPHIC_DATA]:" at bounding box center [253, 525] width 202 height 14
drag, startPoint x: 170, startPoint y: 556, endPoint x: 327, endPoint y: 559, distance: 157.8
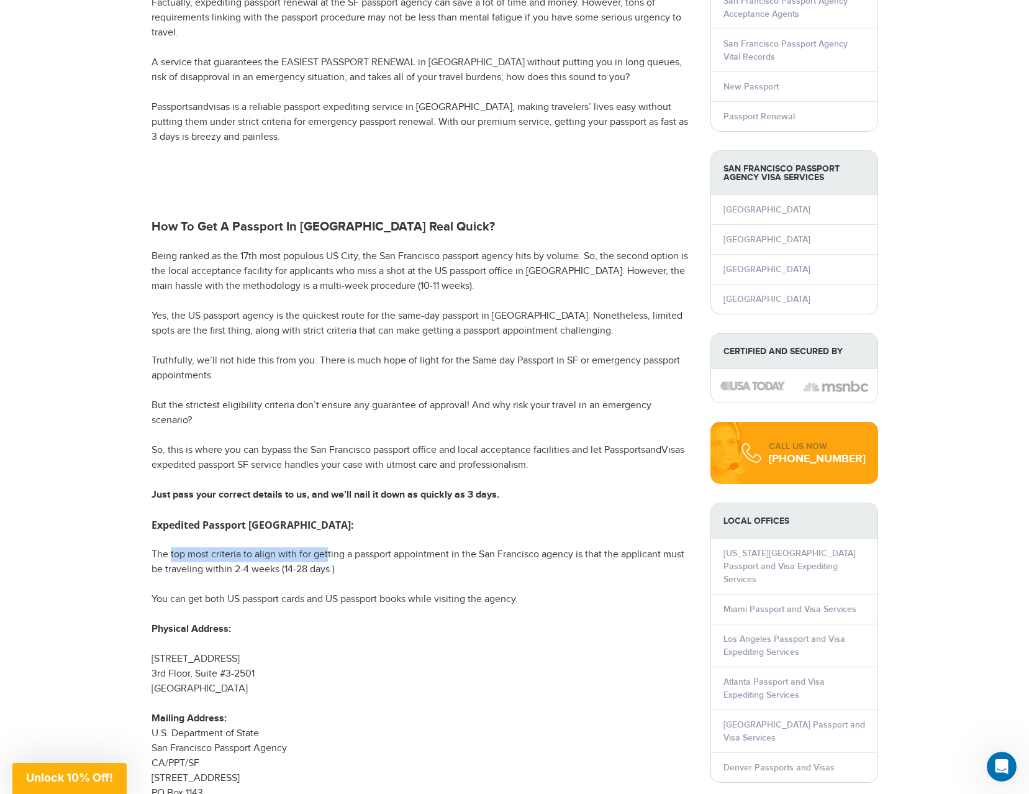
click at [327, 559] on p "The top most criteria to align with for getting a passport appointment in the S…" at bounding box center [422, 562] width 540 height 30
drag, startPoint x: 433, startPoint y: 552, endPoint x: 568, endPoint y: 552, distance: 135.4
click at [568, 552] on p "The top most criteria to align with for getting a passport appointment in the S…" at bounding box center [422, 562] width 540 height 30
drag, startPoint x: 166, startPoint y: 550, endPoint x: 294, endPoint y: 560, distance: 128.3
click at [294, 560] on p "The top most criteria to align with for getting a passport appointment in the S…" at bounding box center [422, 562] width 540 height 30
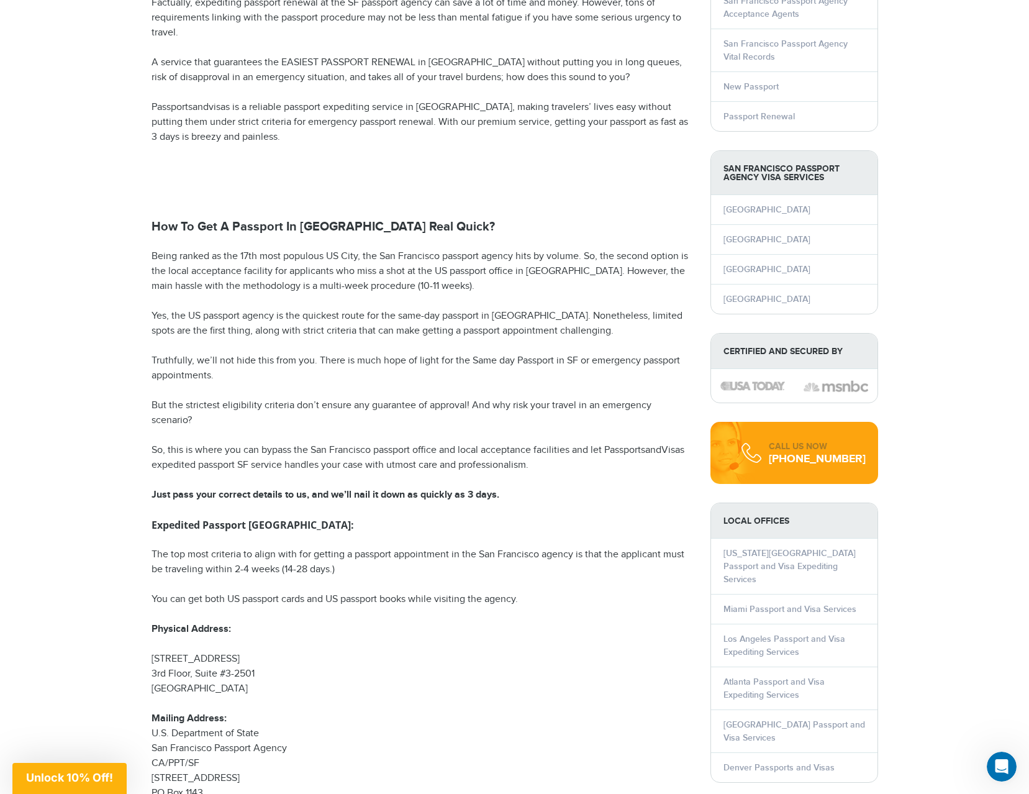
click at [307, 555] on p "The top most criteria to align with for getting a passport appointment in the S…" at bounding box center [422, 562] width 540 height 30
drag, startPoint x: 291, startPoint y: 554, endPoint x: 467, endPoint y: 551, distance: 176.4
click at [467, 551] on p "The top most criteria to align with for getting a passport appointment in the S…" at bounding box center [422, 562] width 540 height 30
drag, startPoint x: 531, startPoint y: 552, endPoint x: 622, endPoint y: 550, distance: 90.7
click at [594, 551] on p "The top most criteria to align with for getting a passport appointment in the S…" at bounding box center [422, 562] width 540 height 30
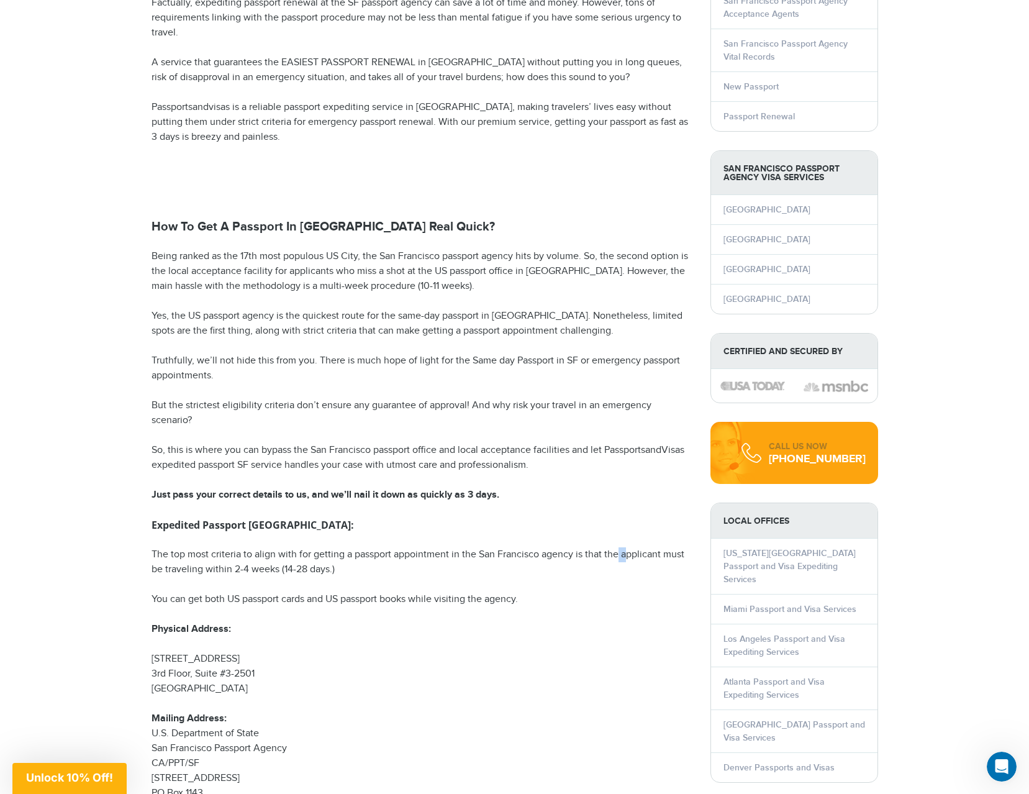
drag, startPoint x: 622, startPoint y: 550, endPoint x: 629, endPoint y: 550, distance: 7.5
click at [629, 550] on p "The top most criteria to align with for getting a passport appointment in the S…" at bounding box center [422, 562] width 540 height 30
drag, startPoint x: 147, startPoint y: 577, endPoint x: 257, endPoint y: 573, distance: 110.0
click at [225, 572] on p "The top most criteria to align with for getting a passport appointment in the S…" at bounding box center [422, 562] width 540 height 30
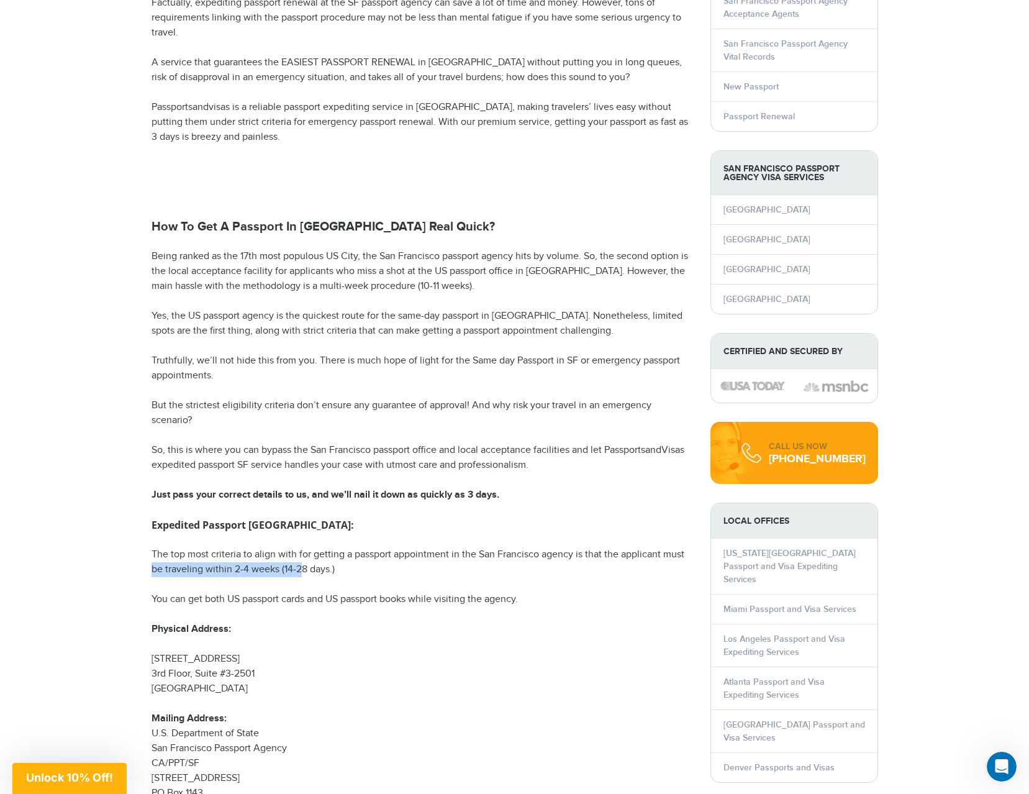
drag, startPoint x: 144, startPoint y: 574, endPoint x: 304, endPoint y: 574, distance: 159.6
click at [304, 573] on p "The top most criteria to align with for getting a passport appointment in the S…" at bounding box center [422, 562] width 540 height 30
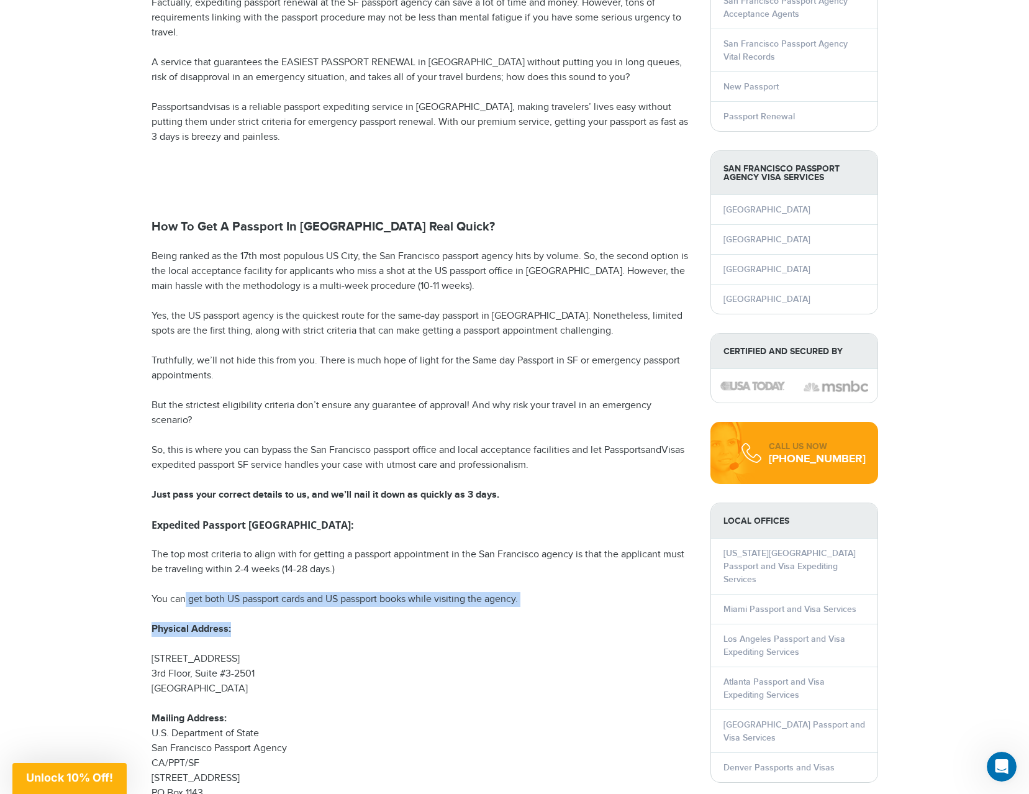
drag, startPoint x: 184, startPoint y: 602, endPoint x: 445, endPoint y: 597, distance: 261.5
click at [464, 604] on p "You can get both US passport cards and US passport books while visiting the age…" at bounding box center [422, 599] width 540 height 15
click at [443, 597] on p "You can get both US passport cards and US passport books while visiting the age…" at bounding box center [422, 599] width 540 height 15
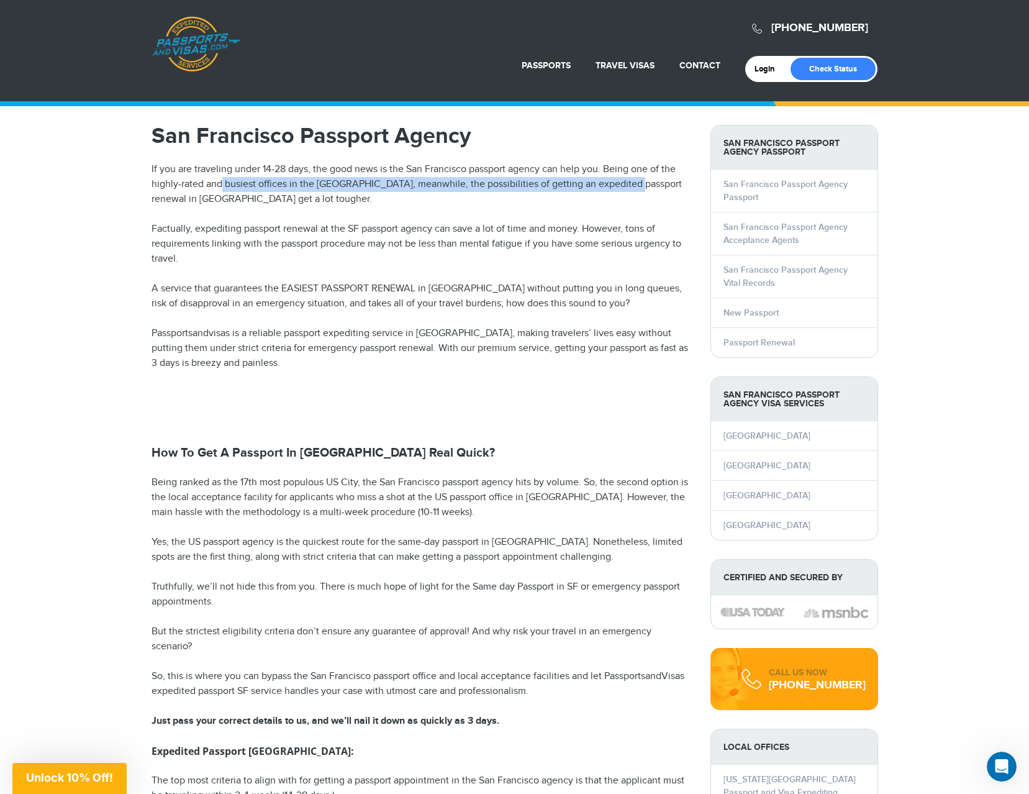
drag, startPoint x: 221, startPoint y: 186, endPoint x: 625, endPoint y: 182, distance: 403.7
click at [625, 182] on p "If you are traveling under 14-28 days, the good news is the San Francisco passp…" at bounding box center [422, 184] width 540 height 45
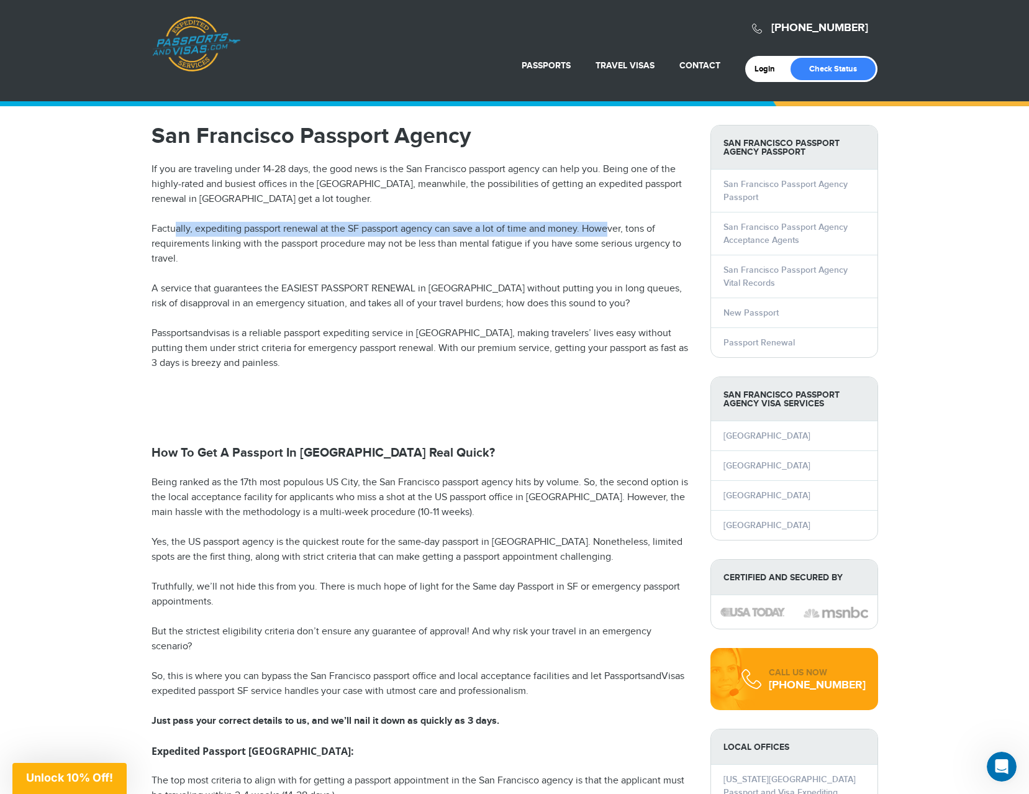
drag, startPoint x: 173, startPoint y: 224, endPoint x: 609, endPoint y: 234, distance: 435.5
click at [609, 234] on p "Factually, expediting passport renewal at the SF passport agency can save a lot…" at bounding box center [422, 244] width 540 height 45
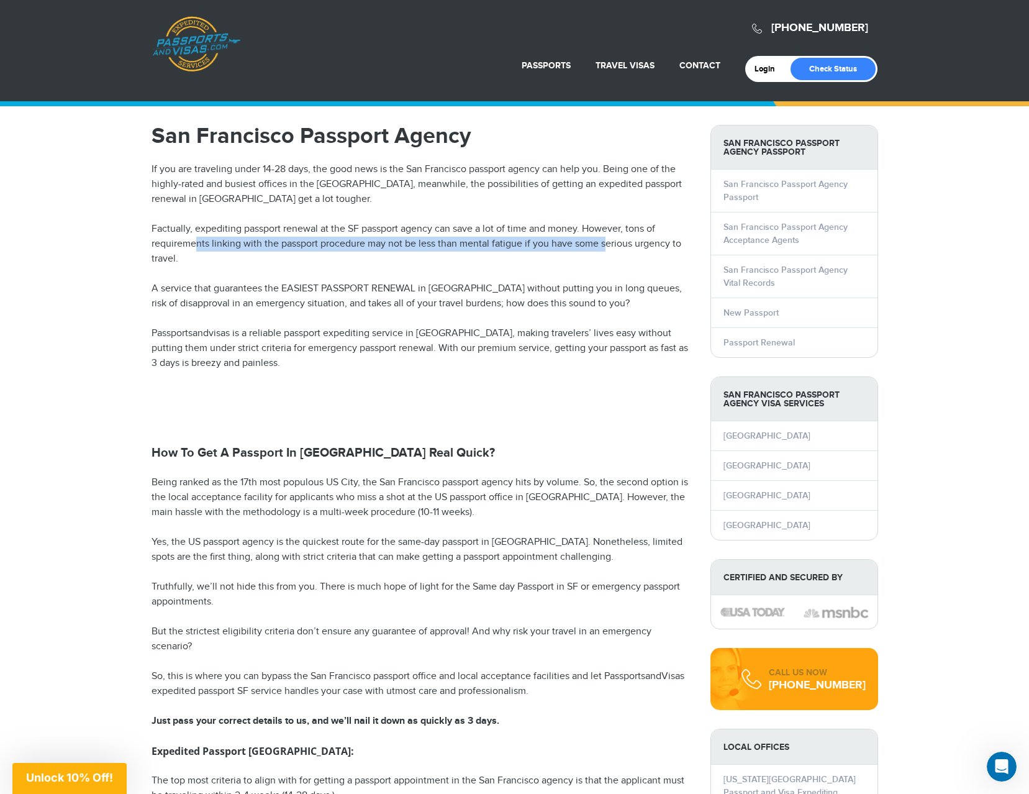
drag, startPoint x: 196, startPoint y: 243, endPoint x: 606, endPoint y: 250, distance: 410.0
click at [606, 250] on p "Factually, expediting passport renewal at the SF passport agency can save a lot…" at bounding box center [422, 244] width 540 height 45
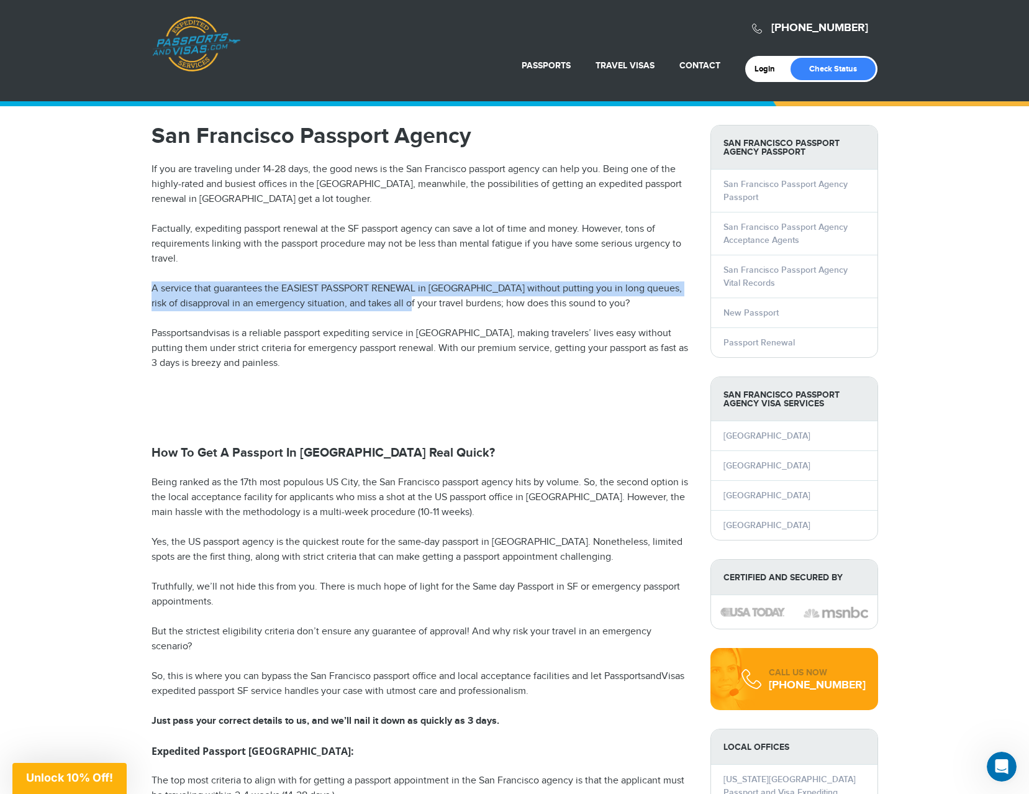
drag, startPoint x: 149, startPoint y: 285, endPoint x: 401, endPoint y: 297, distance: 251.8
click at [401, 297] on p "A service that guarantees the EASIEST PASSPORT RENEWAL in [GEOGRAPHIC_DATA] wit…" at bounding box center [422, 296] width 540 height 30
drag, startPoint x: 247, startPoint y: 277, endPoint x: 603, endPoint y: 291, distance: 356.8
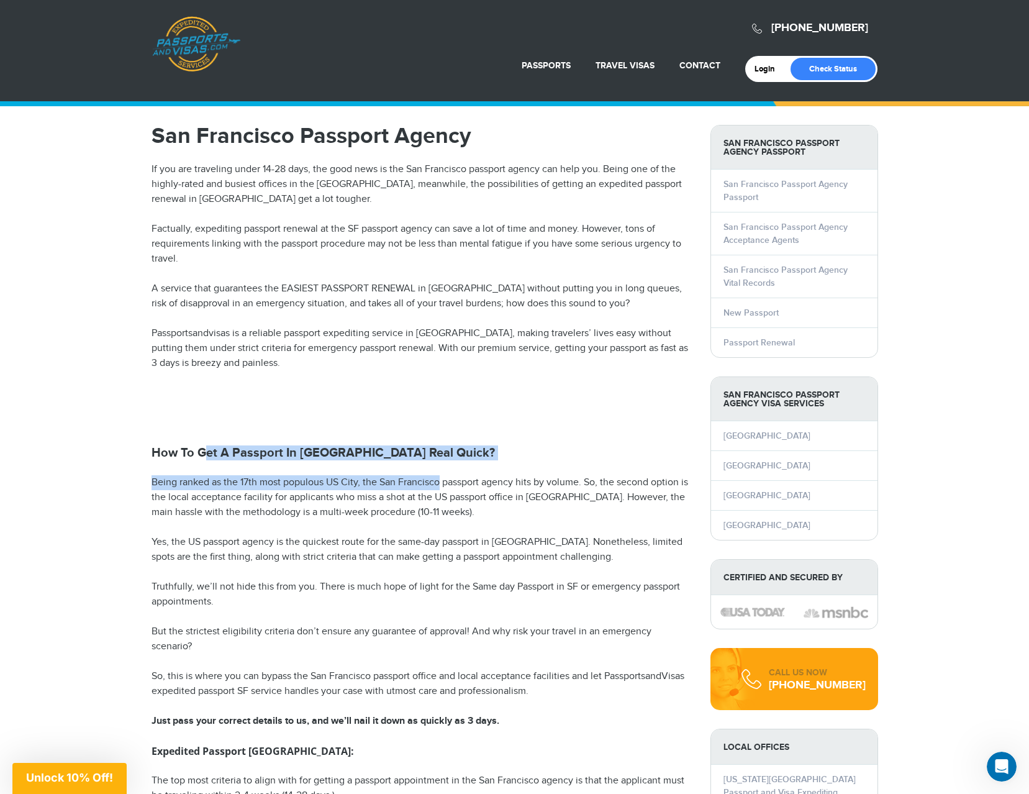
drag, startPoint x: 205, startPoint y: 450, endPoint x: 442, endPoint y: 470, distance: 237.5
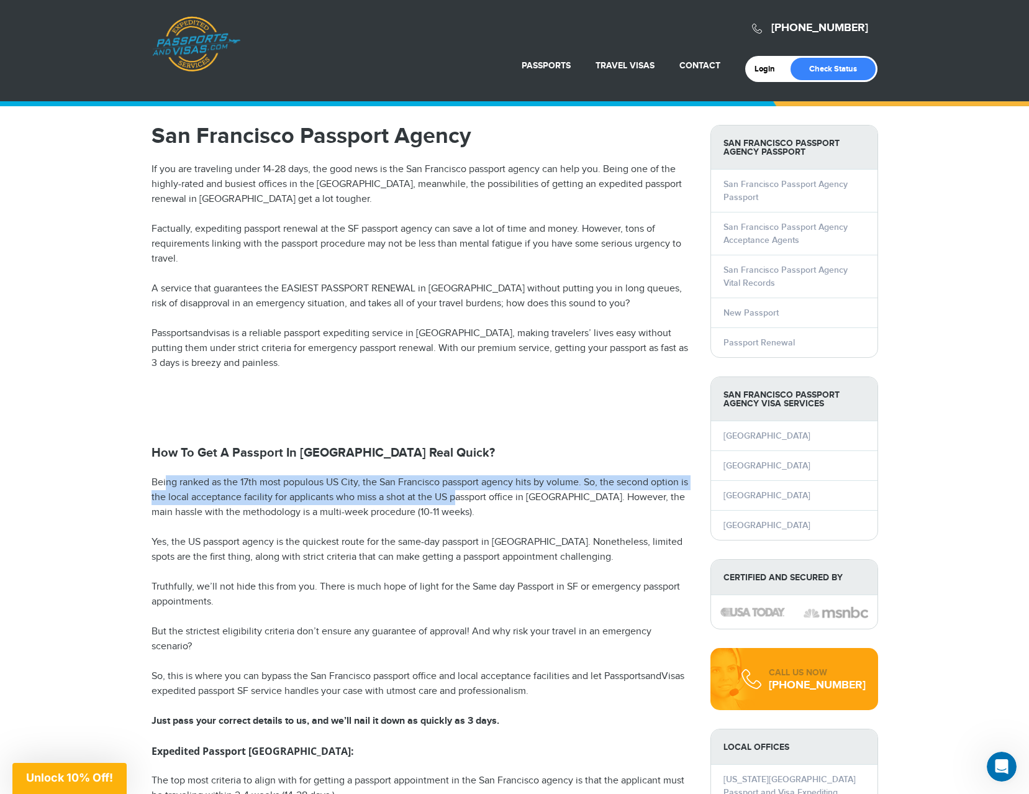
drag, startPoint x: 166, startPoint y: 474, endPoint x: 450, endPoint y: 488, distance: 283.6
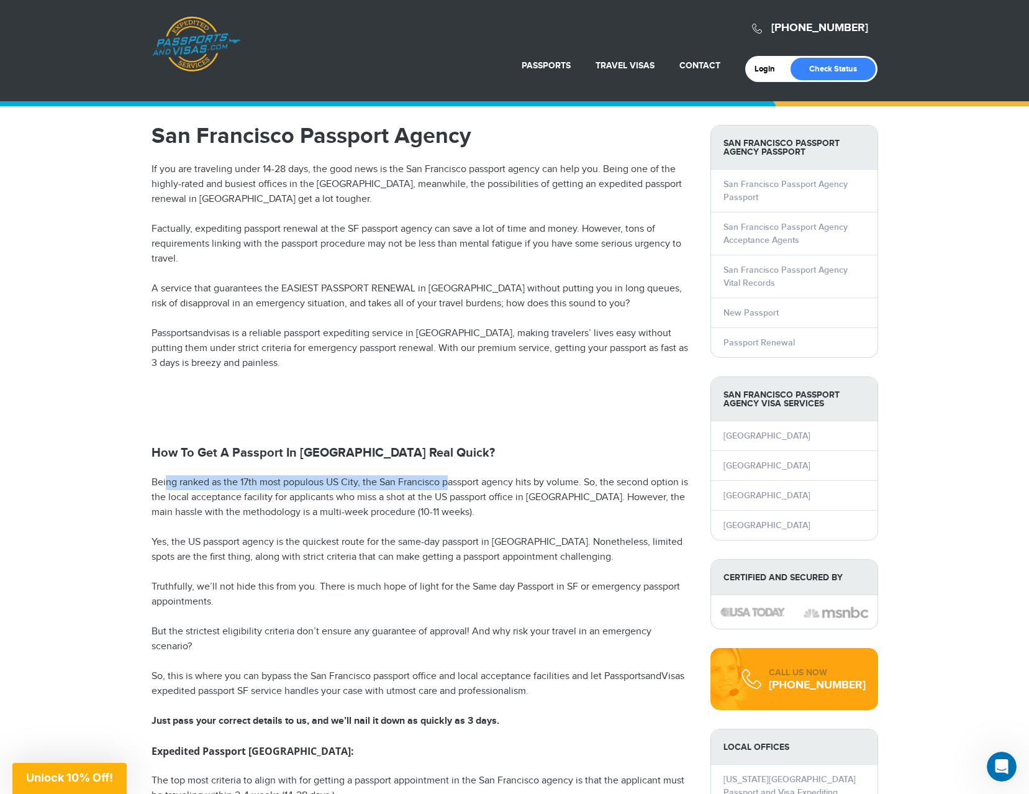
click at [448, 488] on p "Being ranked as the 17th most populous US City, the San Francisco passport agen…" at bounding box center [422, 497] width 540 height 45
drag, startPoint x: 224, startPoint y: 478, endPoint x: 334, endPoint y: 502, distance: 112.6
click at [335, 502] on p "Being ranked as the 17th most populous US City, the San Francisco passport agen…" at bounding box center [422, 497] width 540 height 45
click at [359, 494] on p "Being ranked as the 17th most populous US City, the San Francisco passport agen…" at bounding box center [422, 497] width 540 height 45
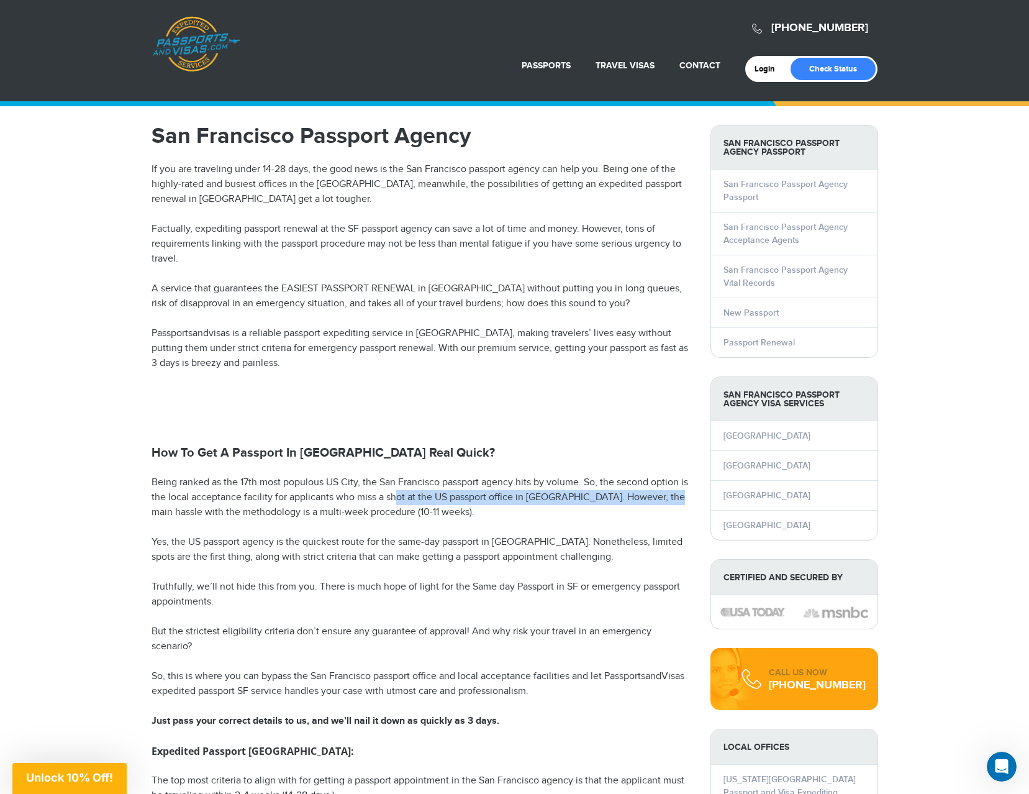
drag, startPoint x: 398, startPoint y: 494, endPoint x: 556, endPoint y: 512, distance: 158.7
click at [663, 504] on p "Being ranked as the 17th most populous US City, the San Francisco passport agen…" at bounding box center [422, 497] width 540 height 45
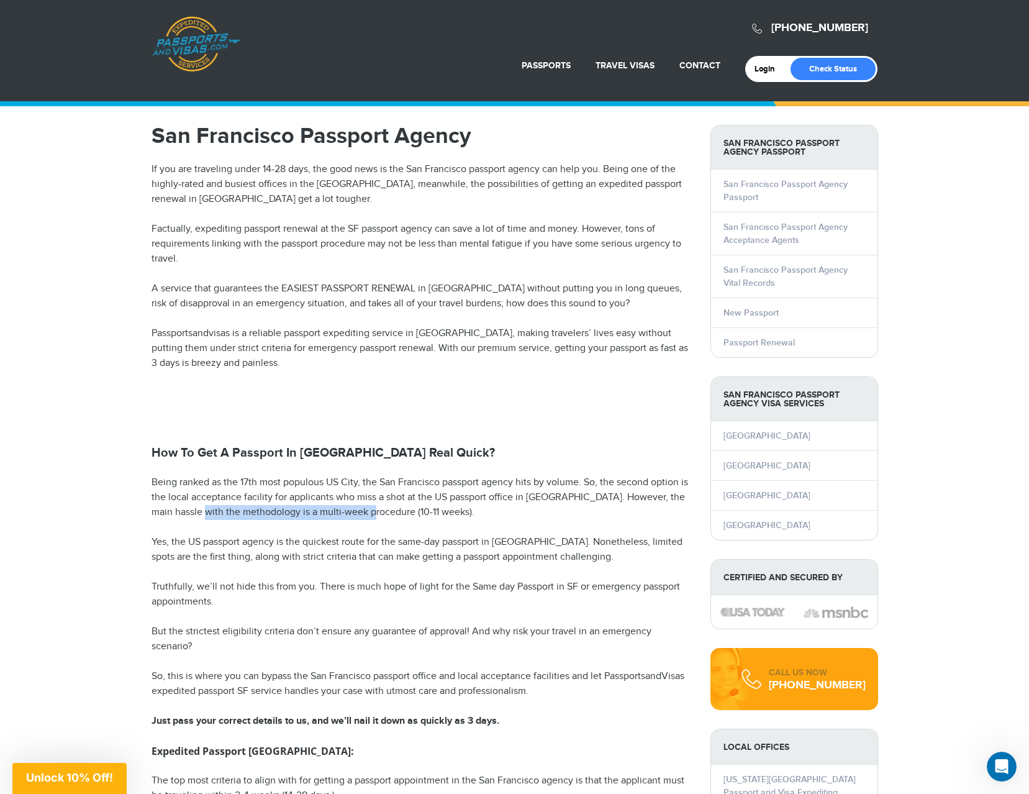
drag, startPoint x: 186, startPoint y: 514, endPoint x: 309, endPoint y: 525, distance: 124.2
click at [348, 518] on p "Being ranked as the 17th most populous US City, the San Francisco passport agen…" at bounding box center [422, 497] width 540 height 45
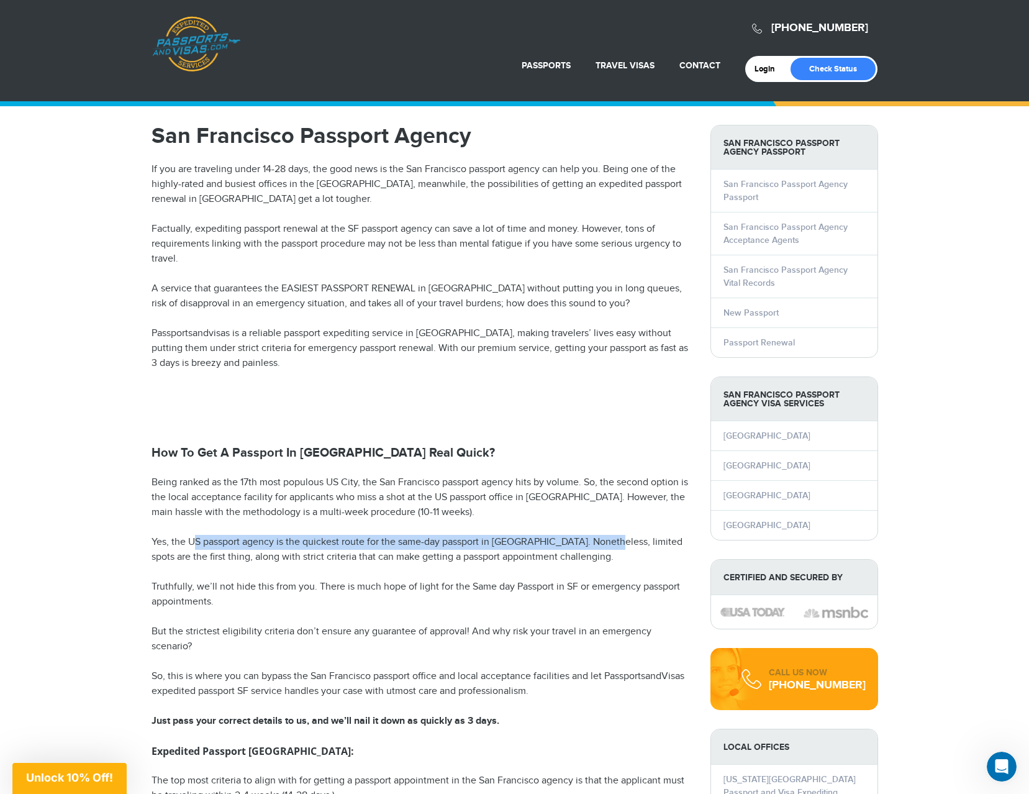
drag, startPoint x: 196, startPoint y: 545, endPoint x: 612, endPoint y: 538, distance: 416.2
click at [612, 538] on p "Yes, the US passport agency is the quickest route for the same-day passport in …" at bounding box center [422, 550] width 540 height 30
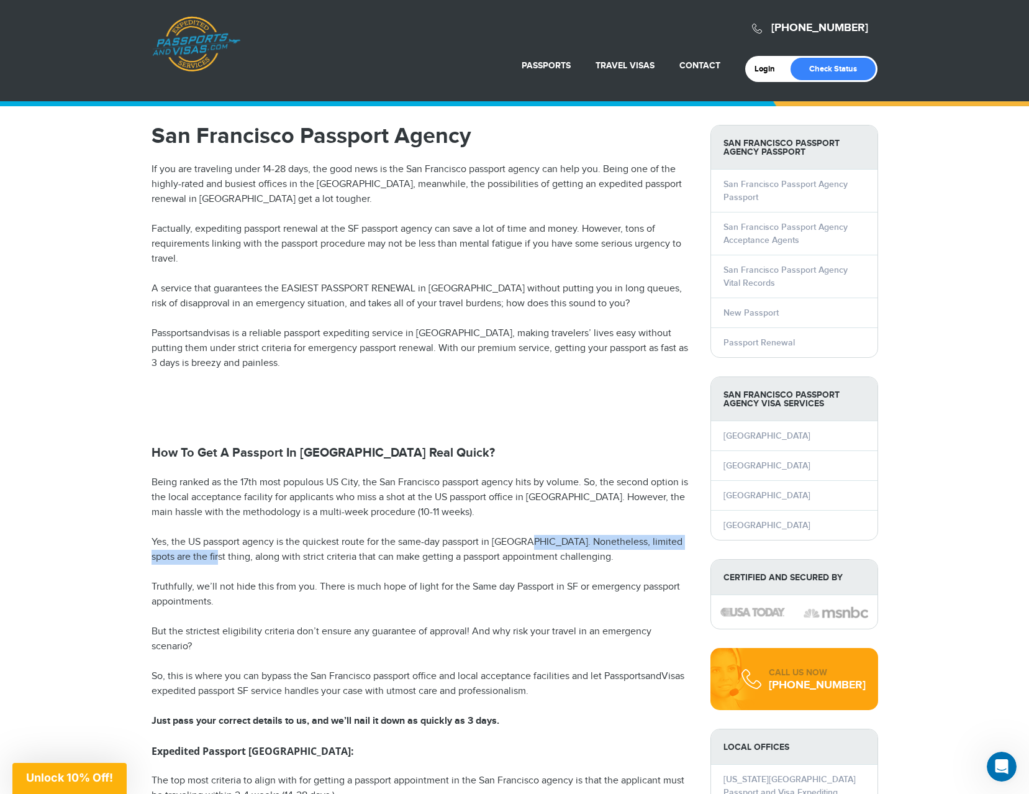
drag, startPoint x: 207, startPoint y: 558, endPoint x: 525, endPoint y: 548, distance: 318.1
click at [525, 548] on p "Yes, the US passport agency is the quickest route for the same-day passport in …" at bounding box center [422, 550] width 540 height 30
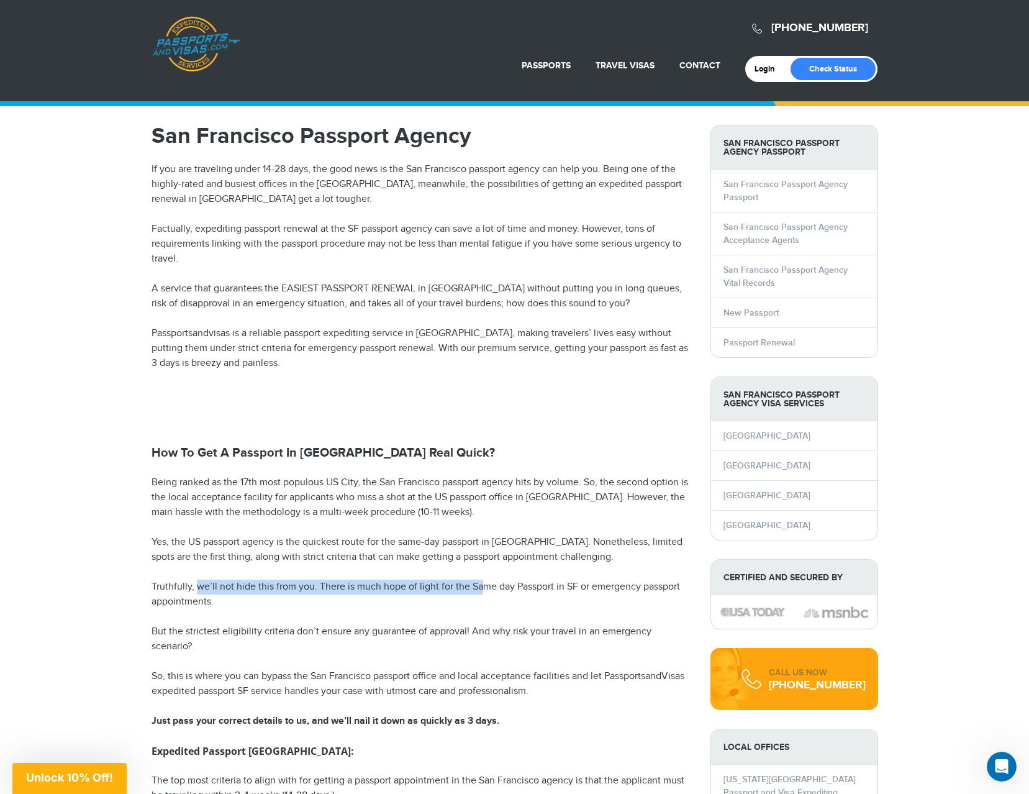
drag, startPoint x: 195, startPoint y: 588, endPoint x: 481, endPoint y: 584, distance: 286.3
click at [481, 584] on p "Truthfully, we’ll not hide this from you. There is much hope of light for the S…" at bounding box center [422, 594] width 540 height 30
click at [260, 225] on p "Factually, expediting passport renewal at the SF passport agency can save a lot…" at bounding box center [422, 244] width 540 height 45
